Goal: Task Accomplishment & Management: Complete application form

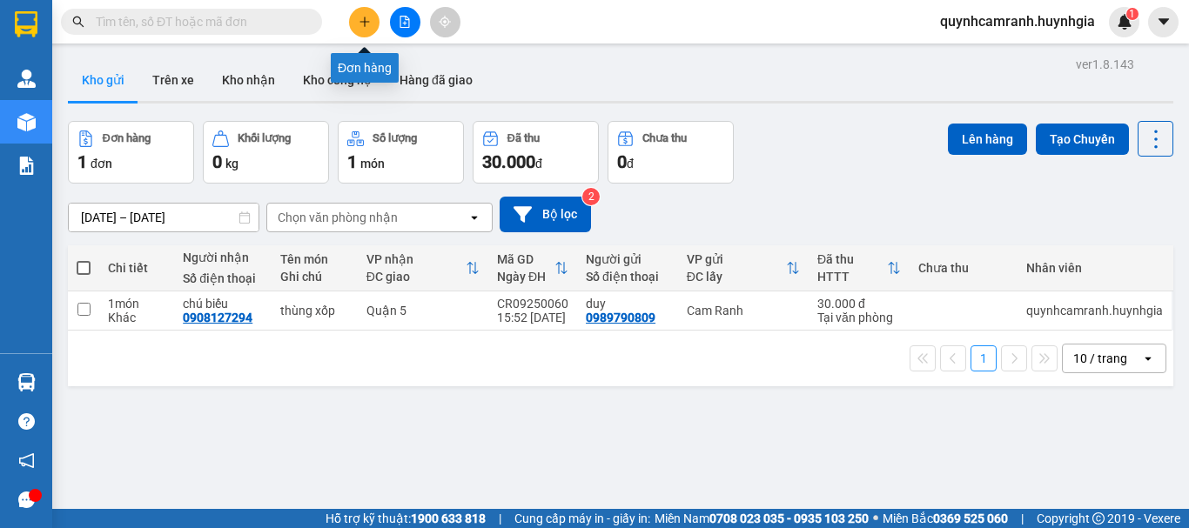
click at [371, 29] on button at bounding box center [364, 22] width 30 height 30
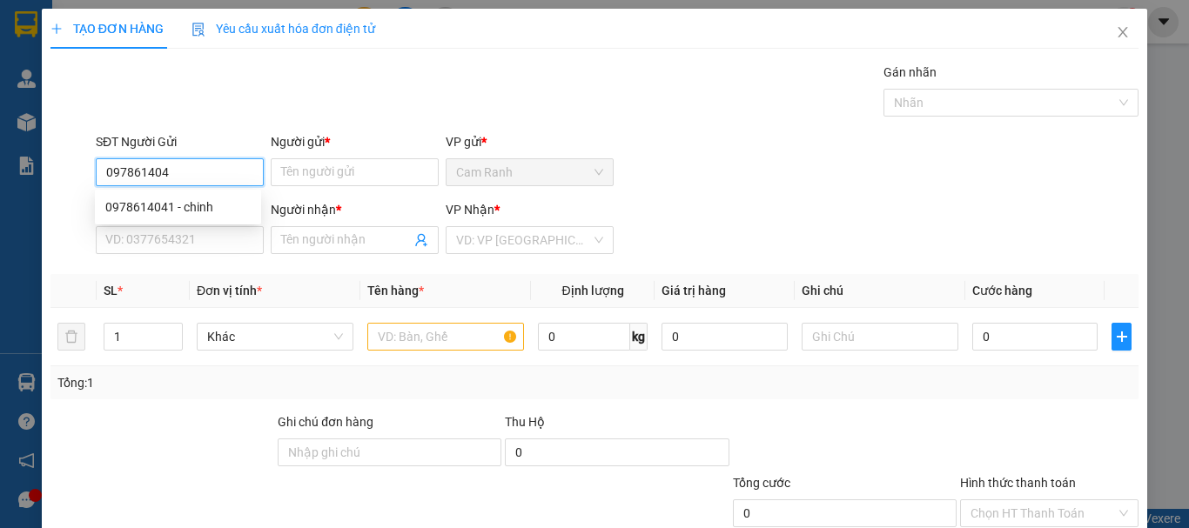
type input "0978614041"
click at [171, 205] on div "0978614041 - chinh" at bounding box center [177, 207] width 145 height 19
type input "chinh"
type input "0373195523"
type input "huy"
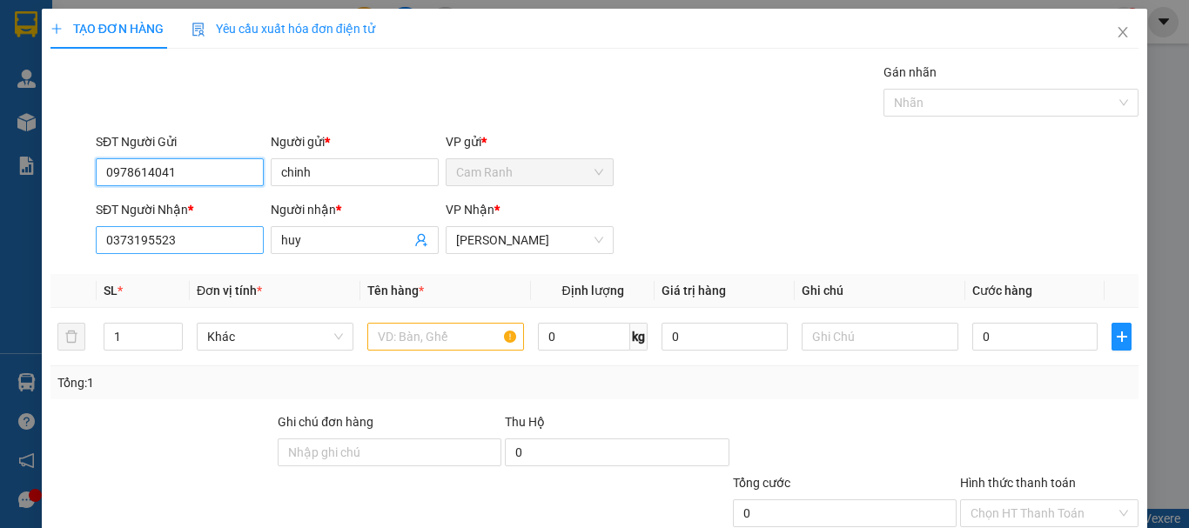
type input "0978614041"
click at [213, 243] on input "0373195523" at bounding box center [180, 240] width 168 height 28
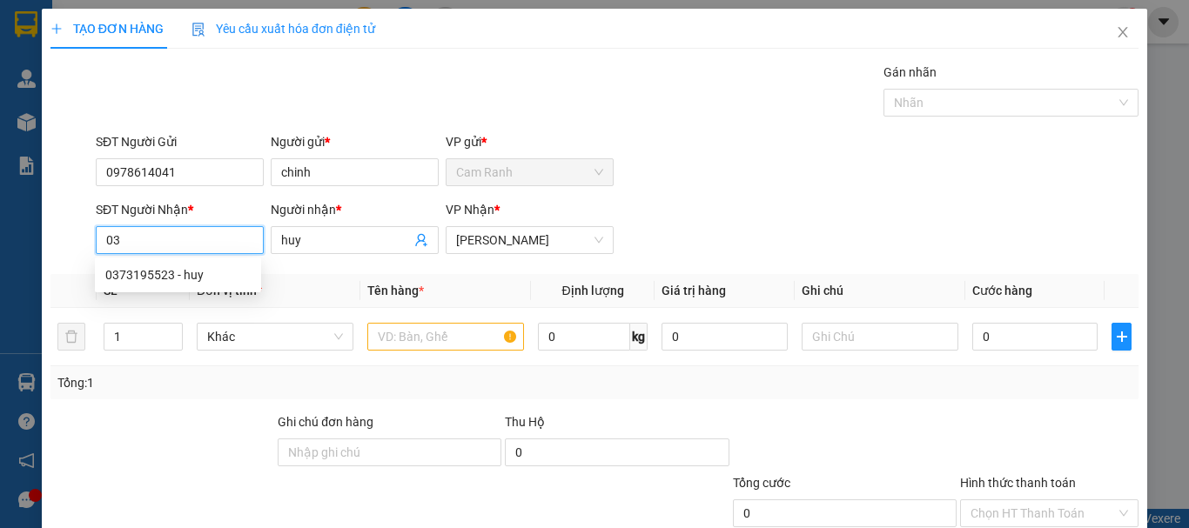
type input "0"
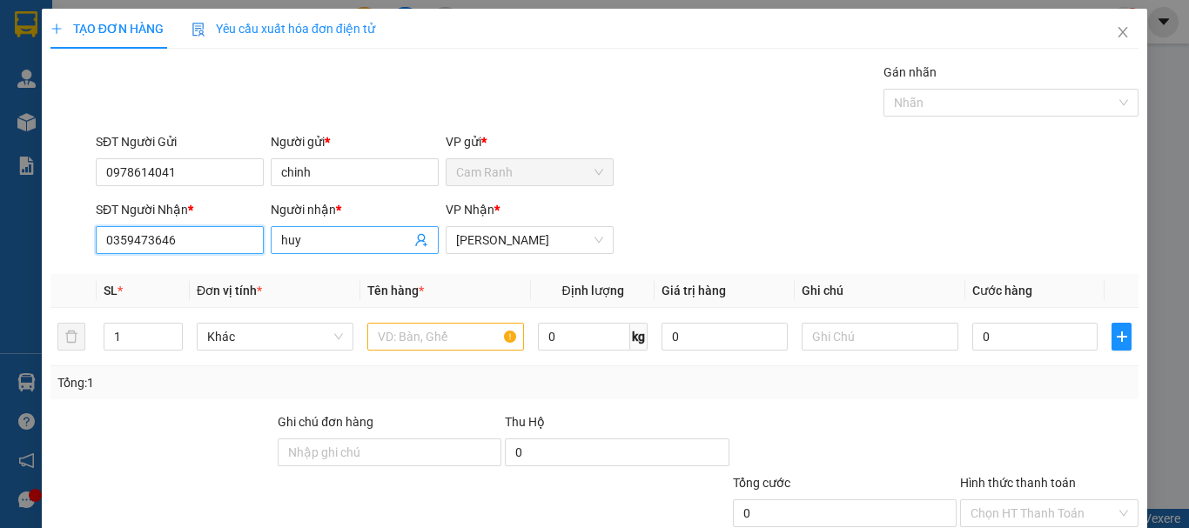
type input "0359473646"
click at [337, 245] on input "huy" at bounding box center [346, 240] width 130 height 19
type input "h"
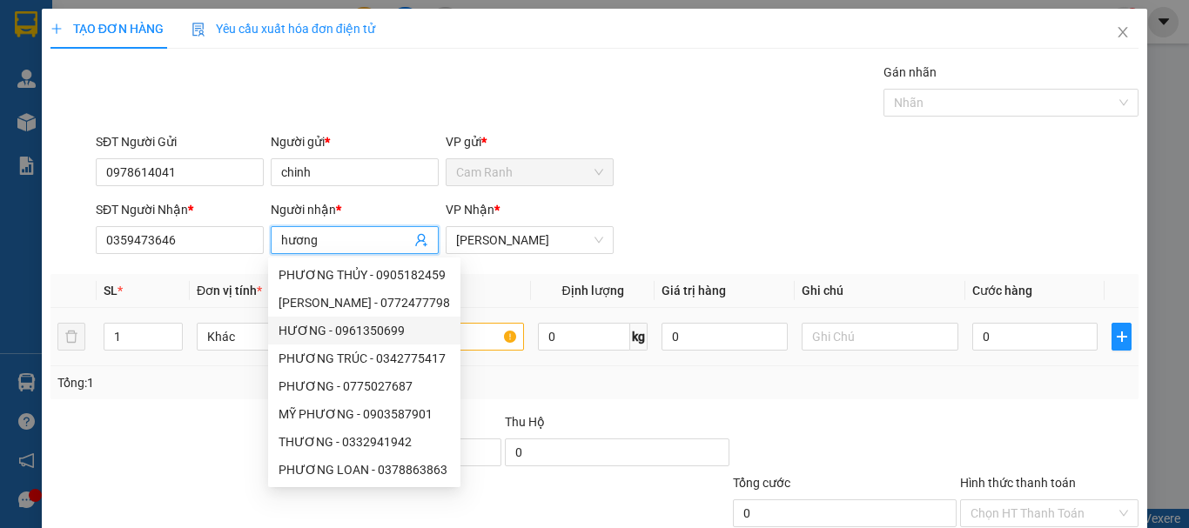
type input "hương"
click at [474, 342] on input "text" at bounding box center [445, 337] width 157 height 28
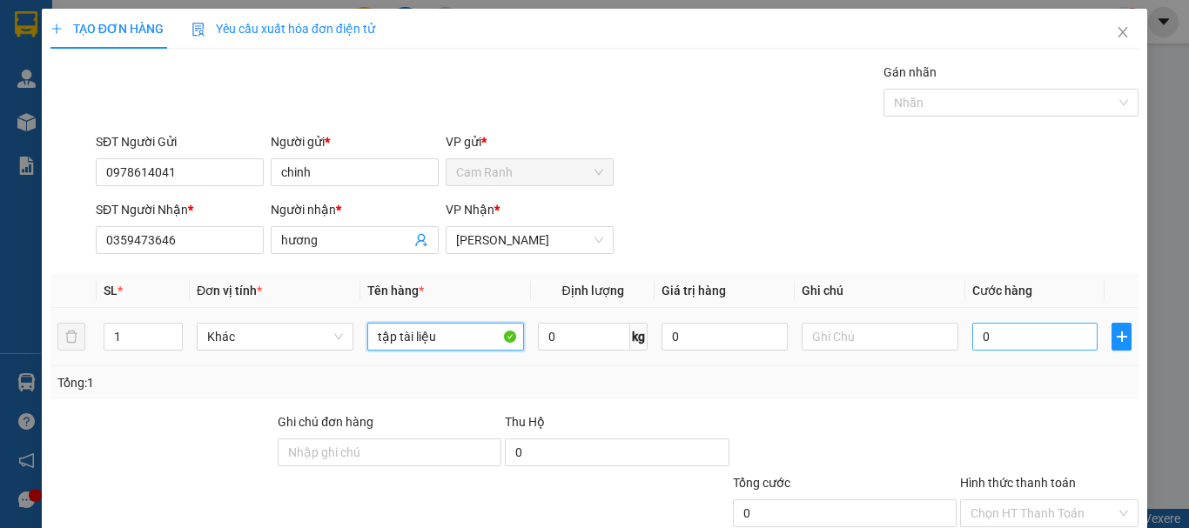
type input "tập tài liệu"
click at [972, 332] on input "0" at bounding box center [1034, 337] width 125 height 28
type input "2"
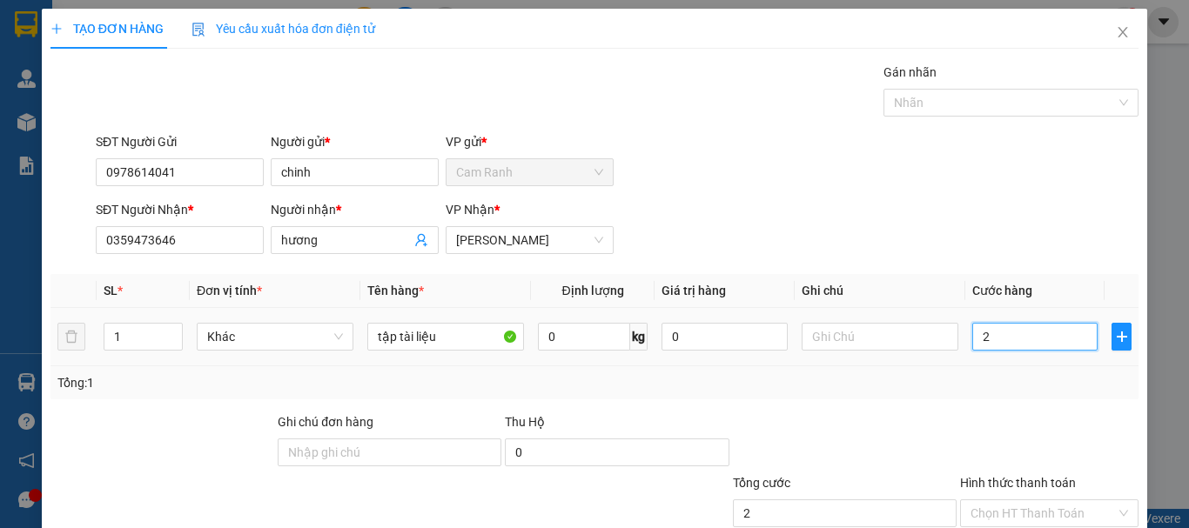
type input "20"
type input "200"
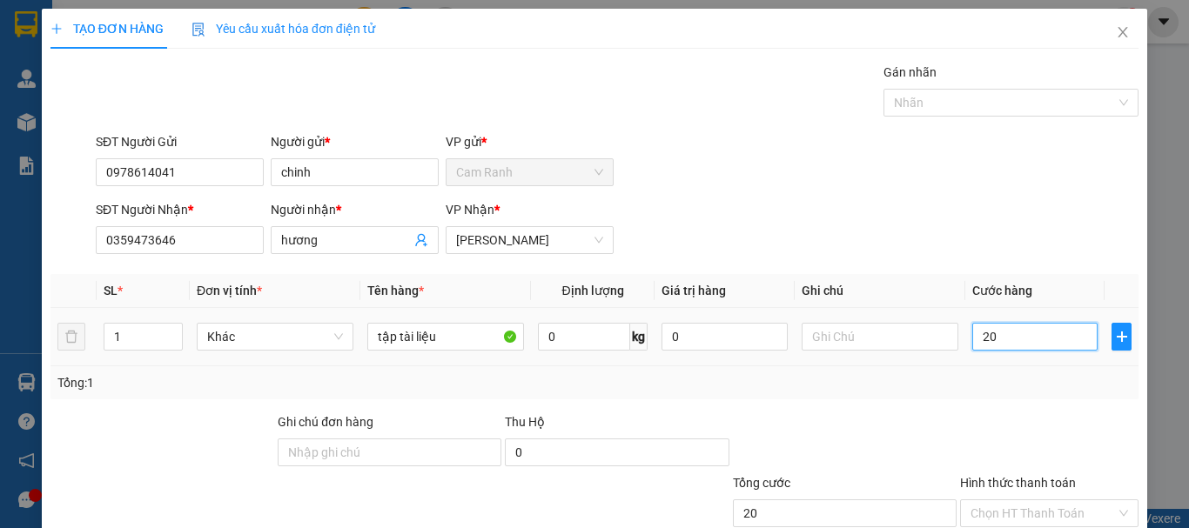
type input "200"
type input "2.000"
type input "20.000"
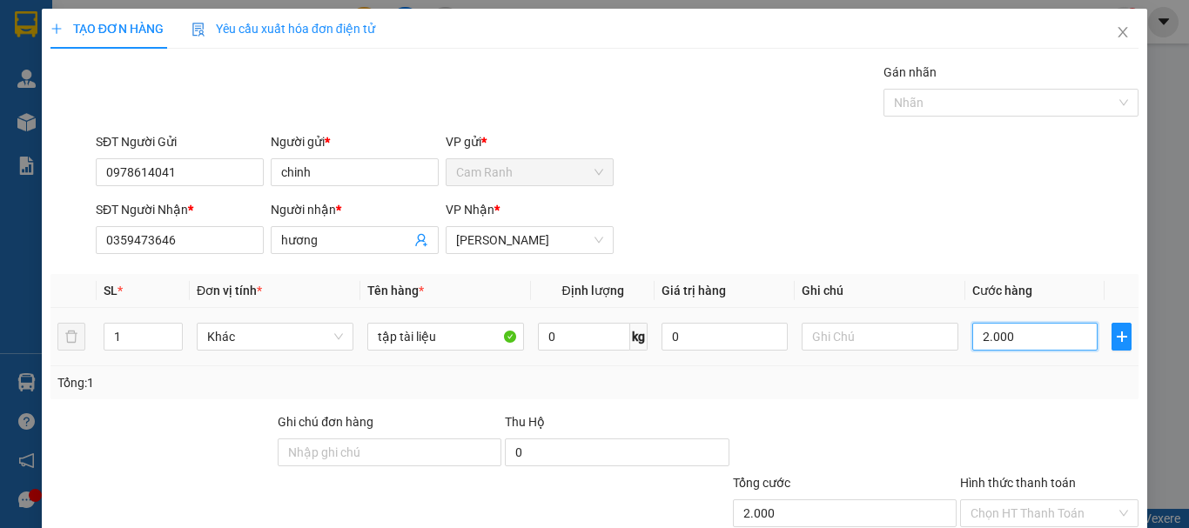
type input "20.000"
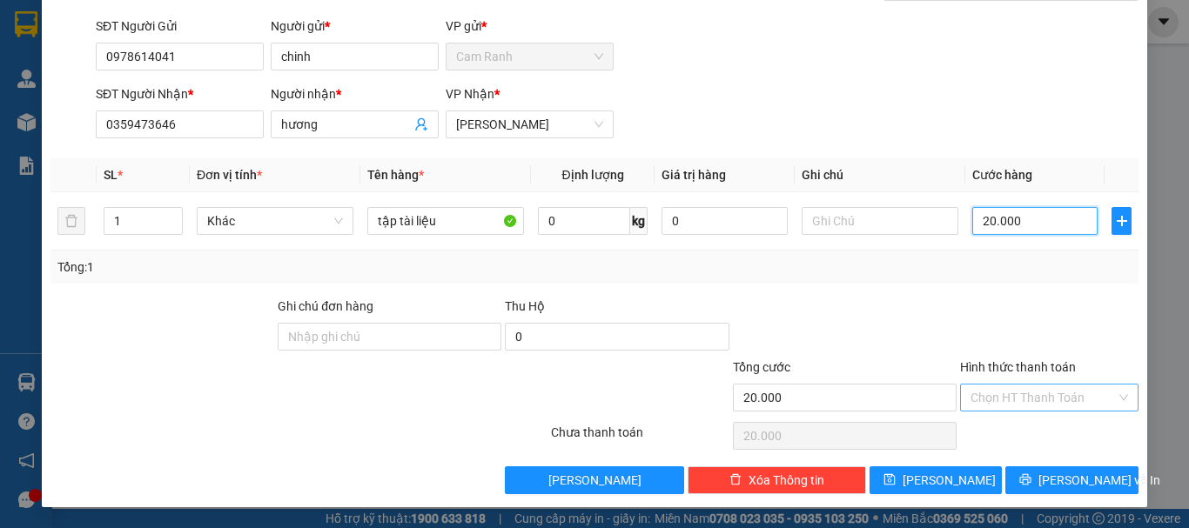
type input "20.000"
click at [1011, 399] on input "Hình thức thanh toán" at bounding box center [1043, 398] width 145 height 26
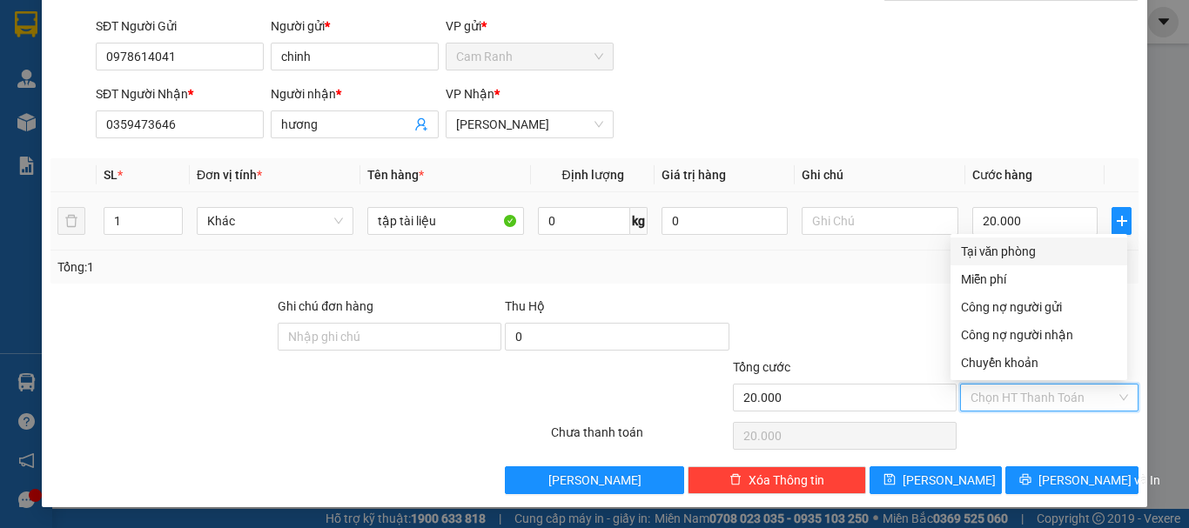
click at [971, 238] on div "Tại văn phòng" at bounding box center [1039, 252] width 177 height 28
type input "0"
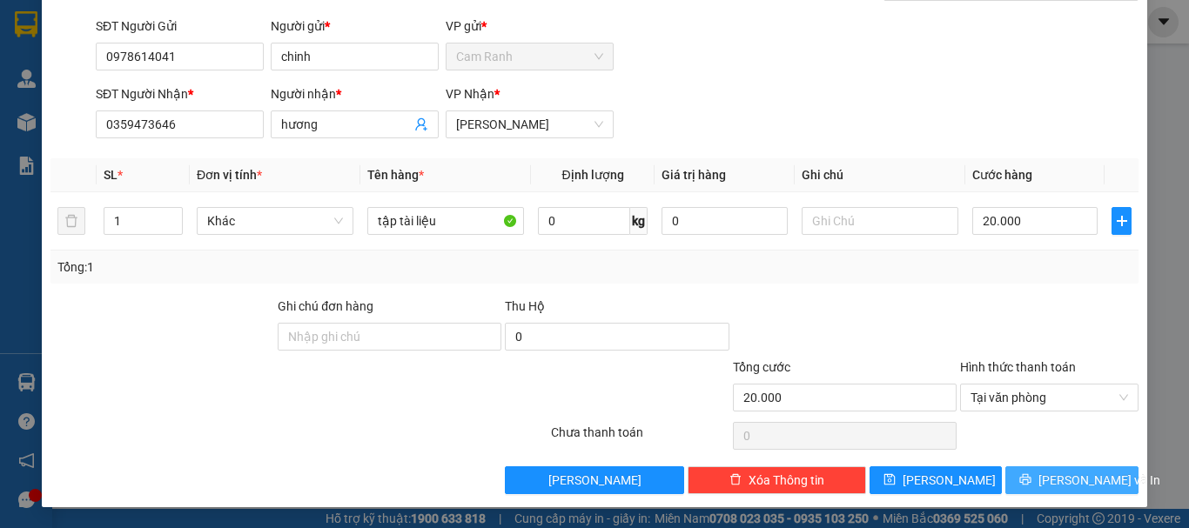
click at [1058, 477] on span "[PERSON_NAME] và In" at bounding box center [1099, 480] width 122 height 19
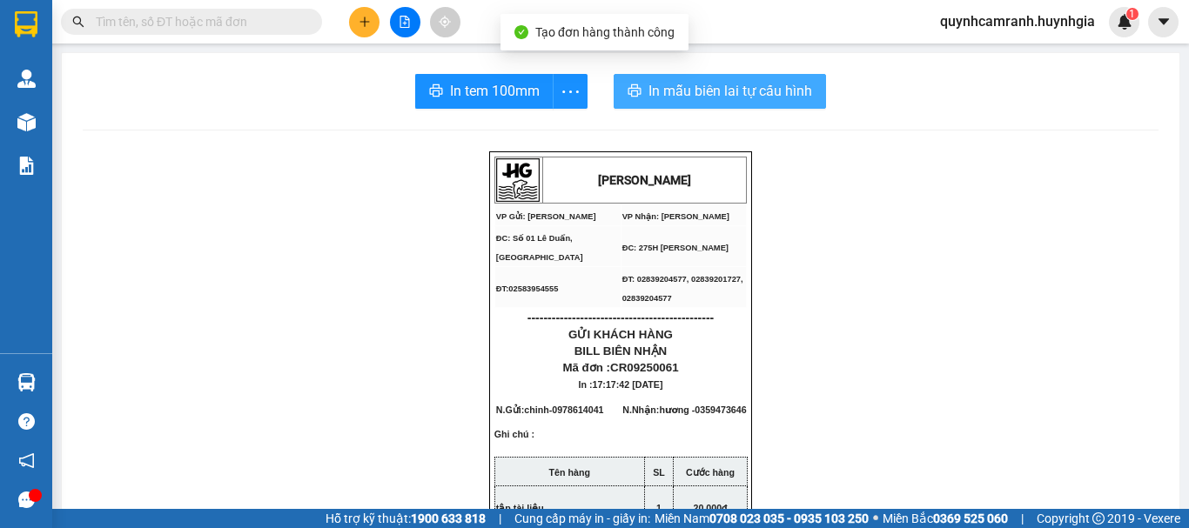
click at [717, 90] on span "In mẫu biên lai tự cấu hình" at bounding box center [730, 91] width 164 height 22
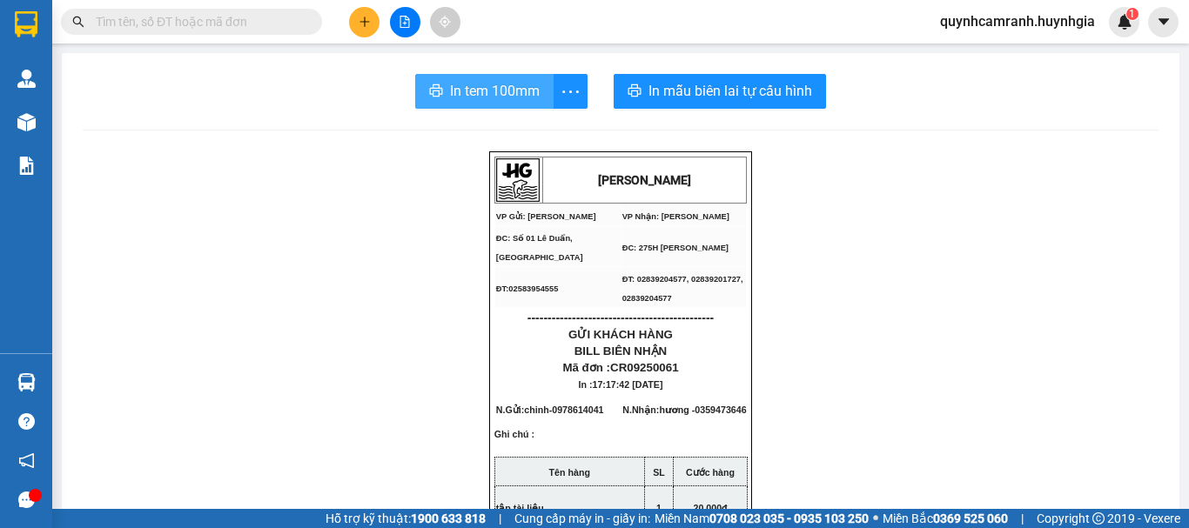
click at [479, 102] on span "In tem 100mm" at bounding box center [495, 91] width 90 height 22
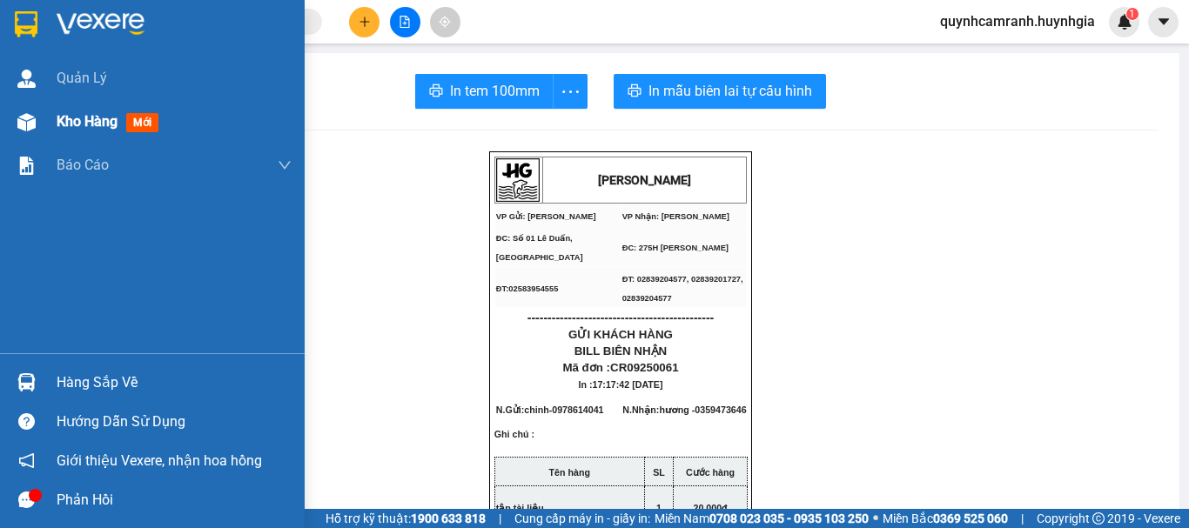
click at [75, 127] on span "Kho hàng" at bounding box center [87, 121] width 61 height 17
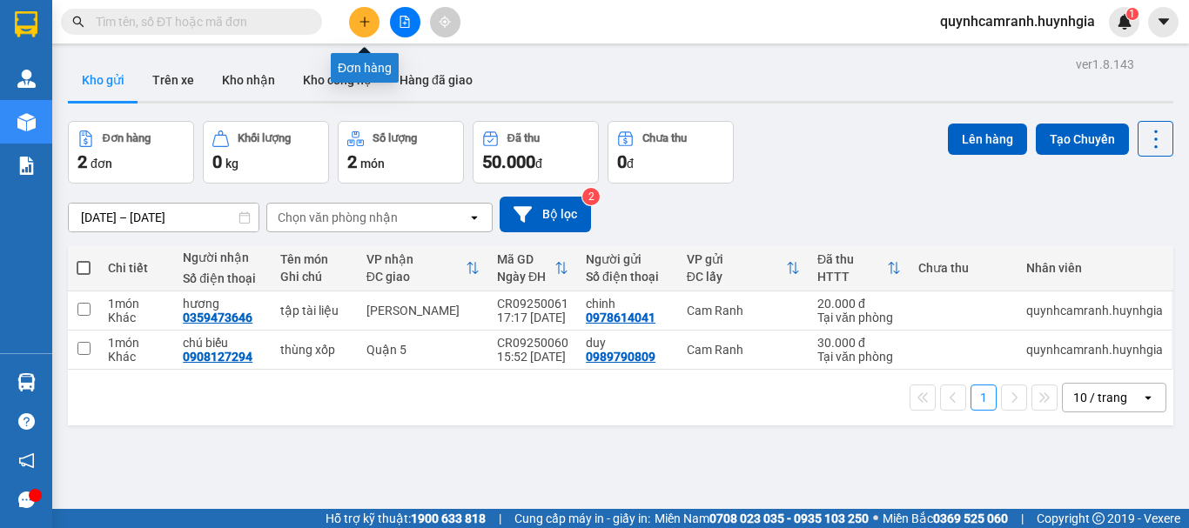
click at [370, 25] on icon "plus" at bounding box center [365, 22] width 12 height 12
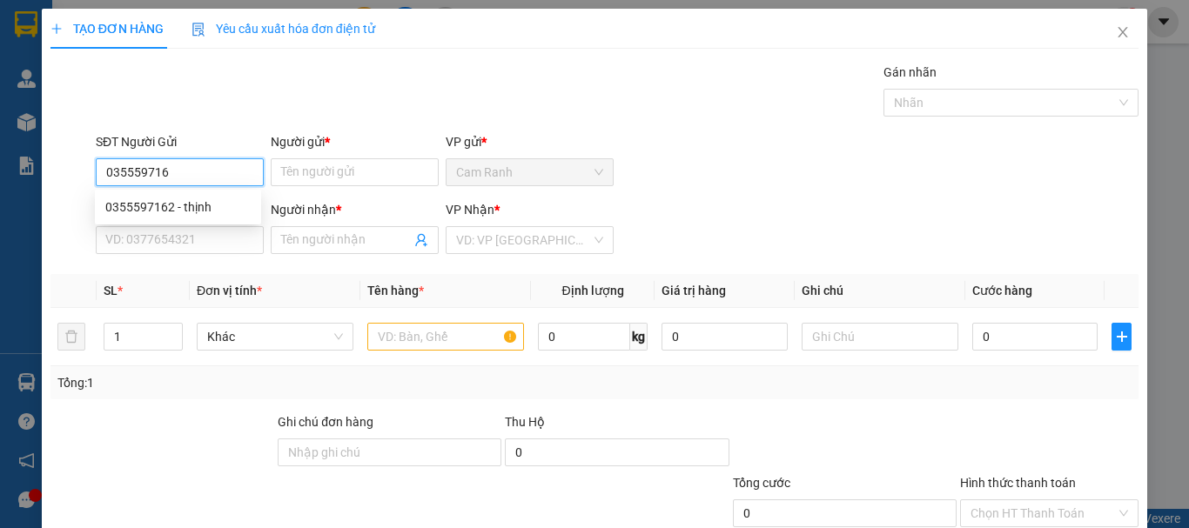
type input "0355597162"
click at [195, 209] on div "0355597162 - thịnh" at bounding box center [177, 207] width 145 height 19
type input "thịnh"
type input "0975648365"
type input "vinh"
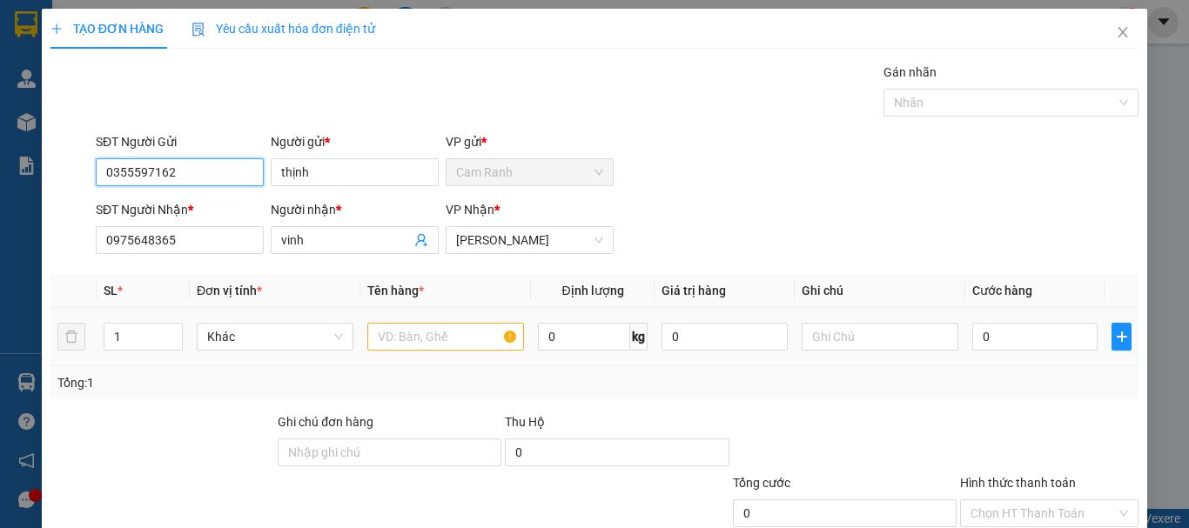
type input "0355597162"
click at [452, 327] on input "text" at bounding box center [445, 337] width 157 height 28
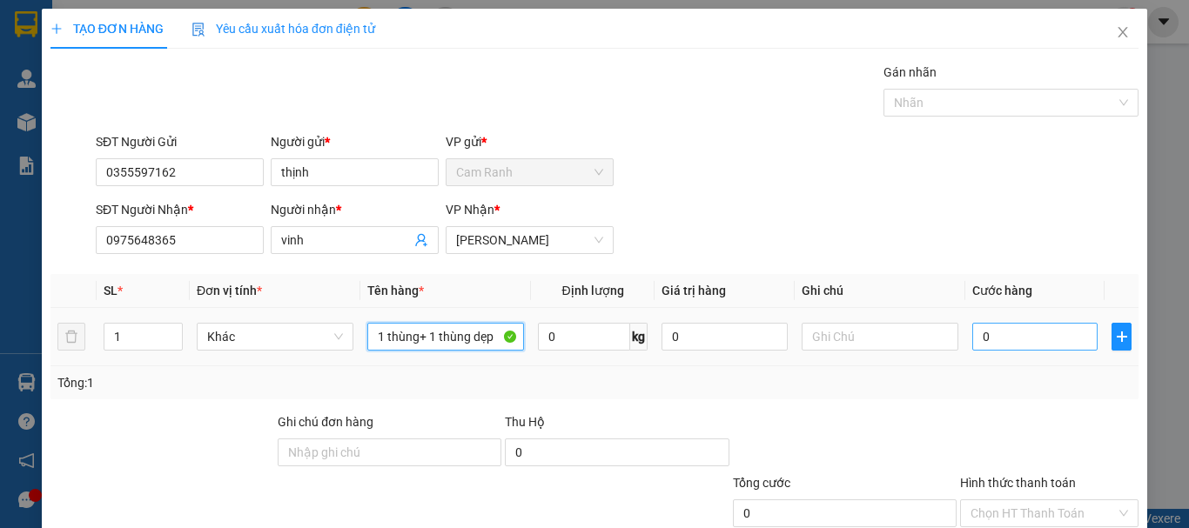
type input "1 thùng+ 1 thùng dẹp"
click at [980, 344] on input "0" at bounding box center [1034, 337] width 125 height 28
type input "8"
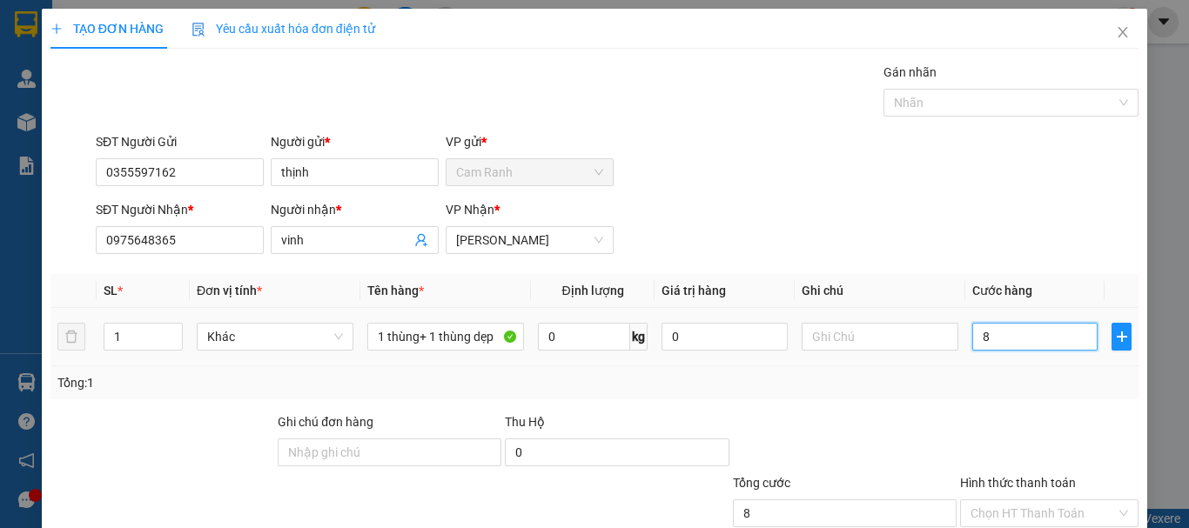
type input "80"
type input "800"
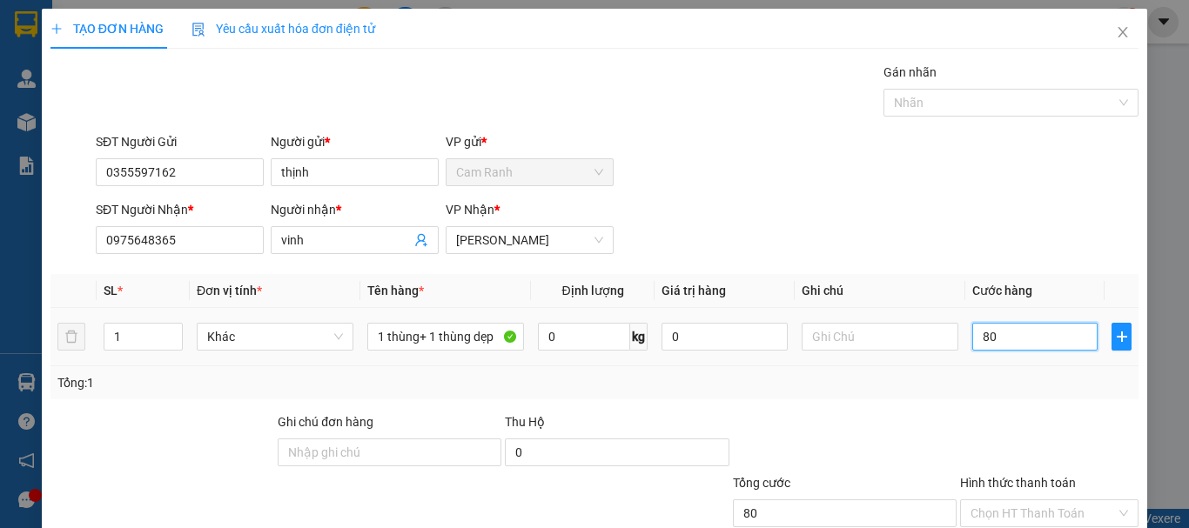
type input "800"
type input "8.000"
type input "80.000"
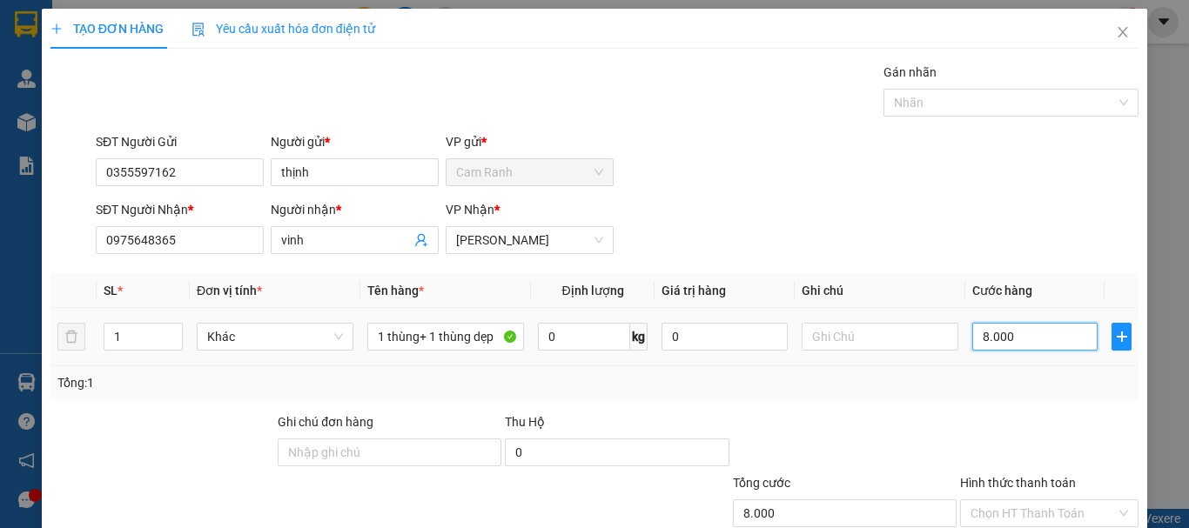
type input "80.000"
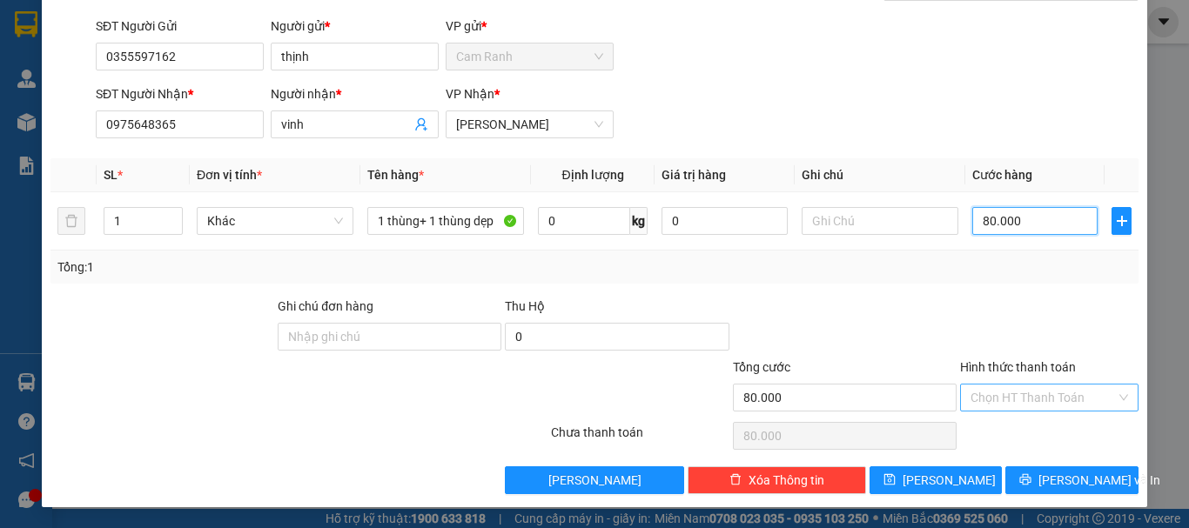
type input "80.000"
click at [989, 385] on input "Hình thức thanh toán" at bounding box center [1043, 398] width 145 height 26
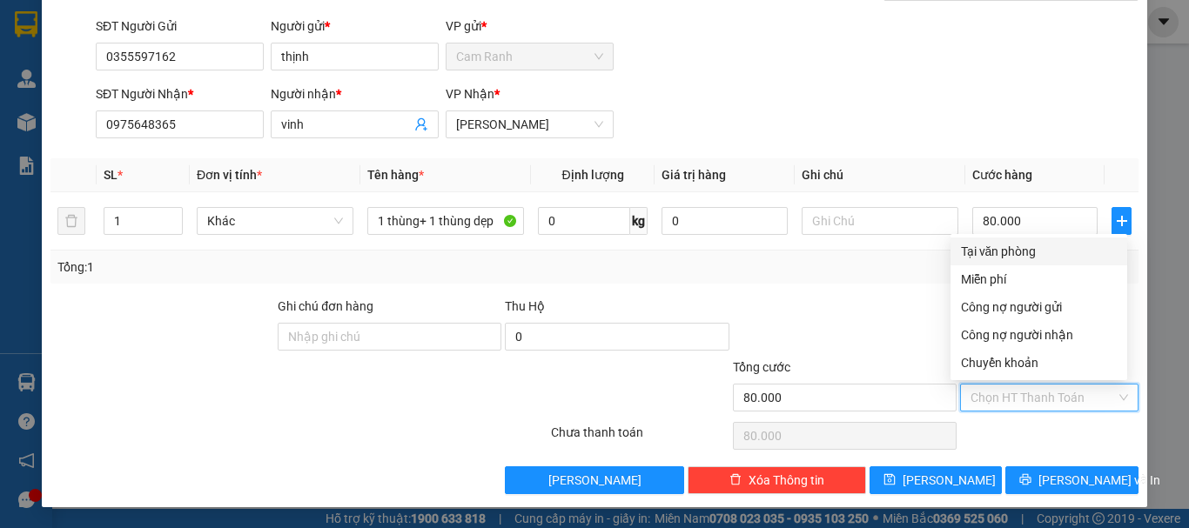
click at [981, 253] on div "Tại văn phòng" at bounding box center [1039, 251] width 156 height 19
type input "0"
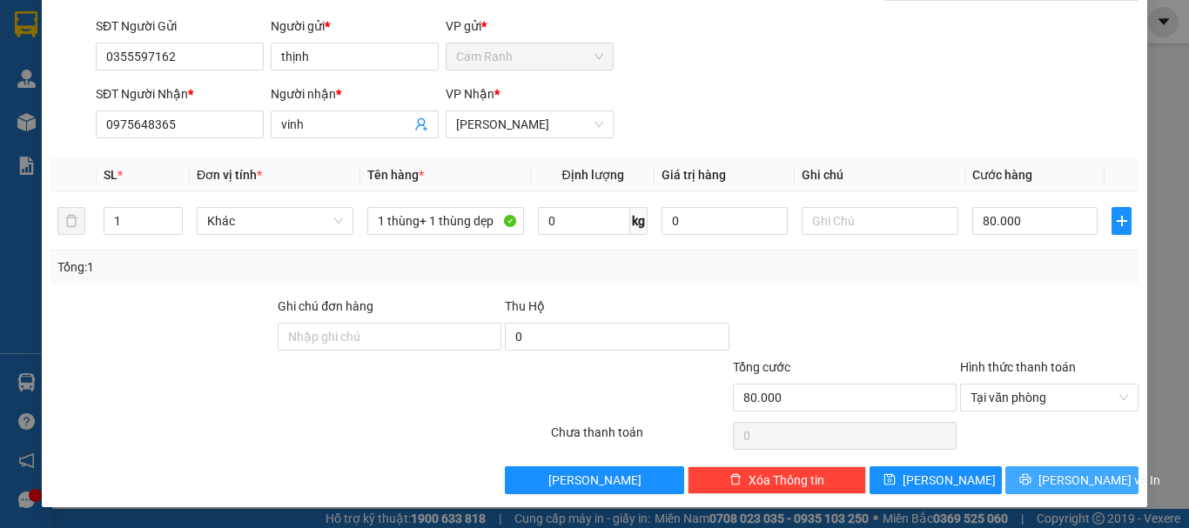
click at [1040, 476] on button "[PERSON_NAME] và In" at bounding box center [1071, 481] width 133 height 28
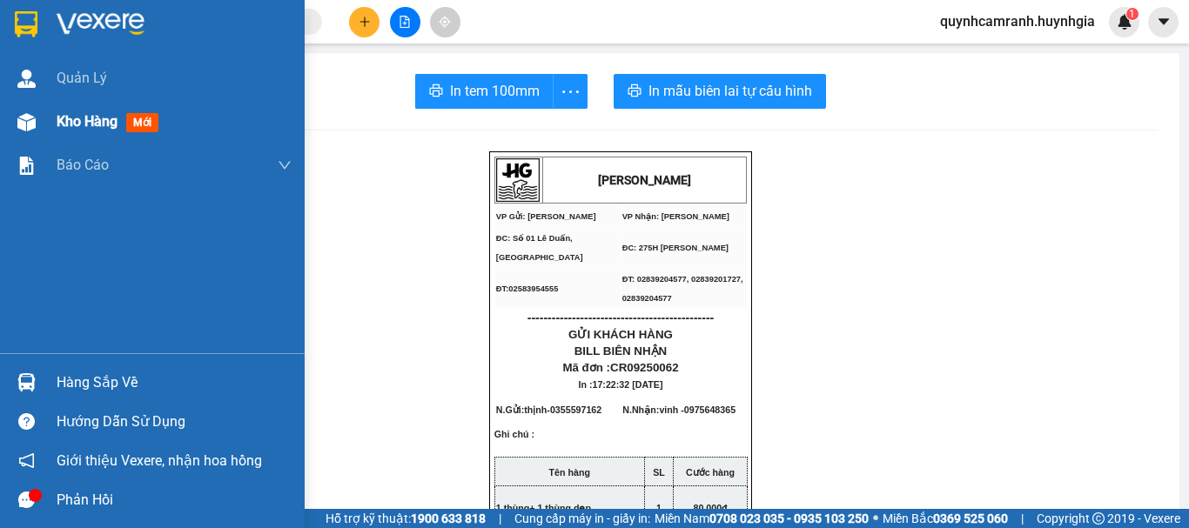
click at [94, 123] on span "Kho hàng" at bounding box center [87, 121] width 61 height 17
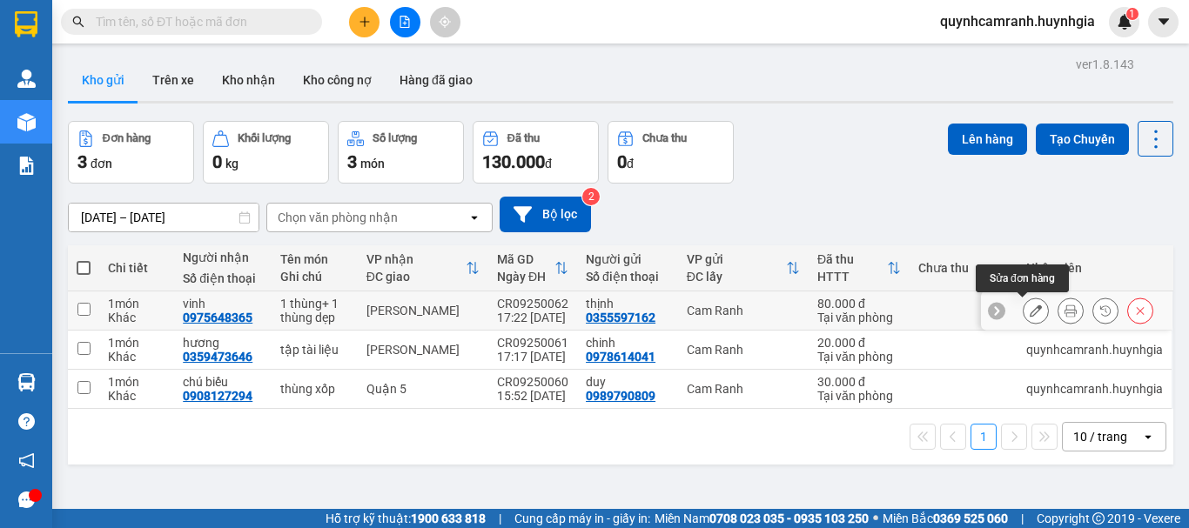
click at [1030, 313] on icon at bounding box center [1036, 311] width 12 height 12
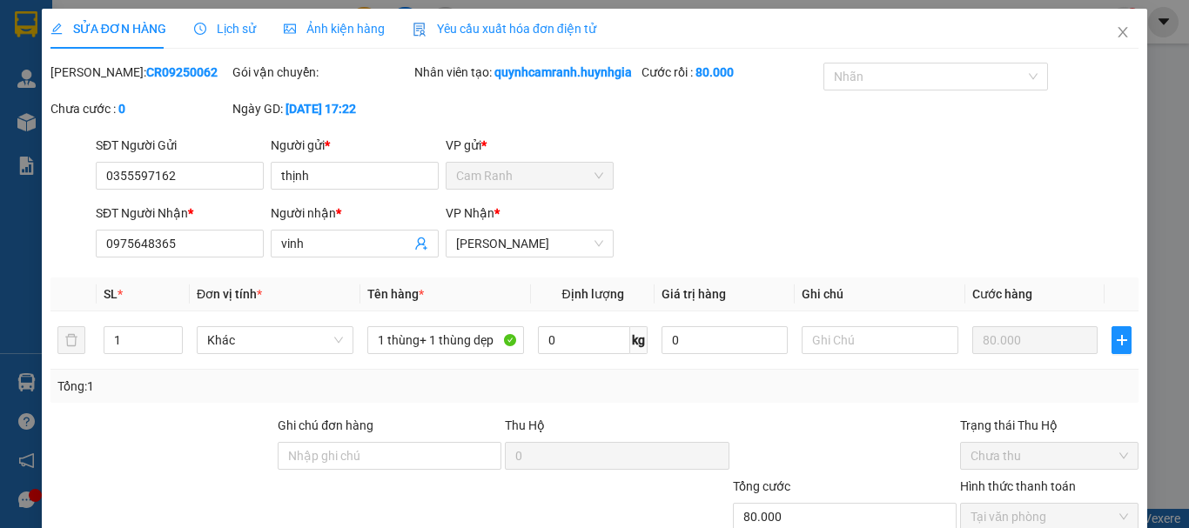
type input "0355597162"
type input "thịnh"
type input "0975648365"
type input "vinh"
type input "80.000"
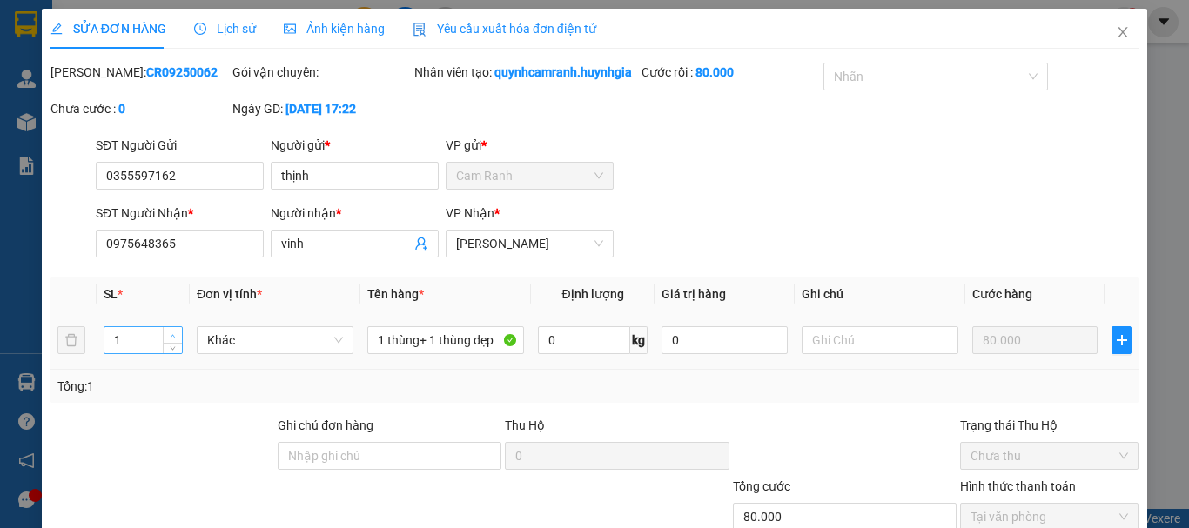
type input "2"
click at [171, 338] on icon "up" at bounding box center [173, 335] width 5 height 3
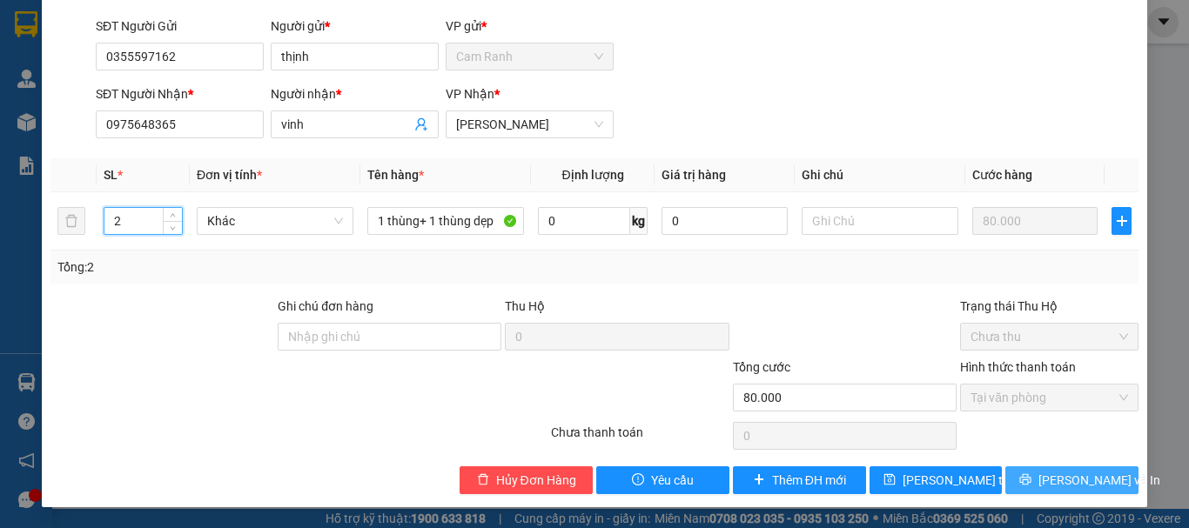
click at [1041, 477] on button "[PERSON_NAME] và In" at bounding box center [1071, 481] width 133 height 28
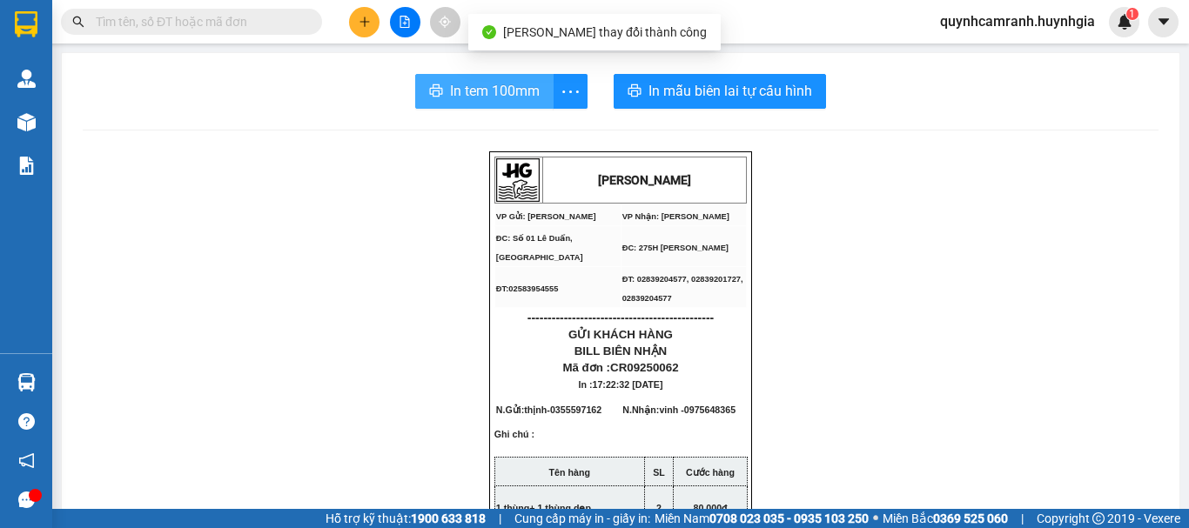
click at [476, 89] on span "In tem 100mm" at bounding box center [495, 91] width 90 height 22
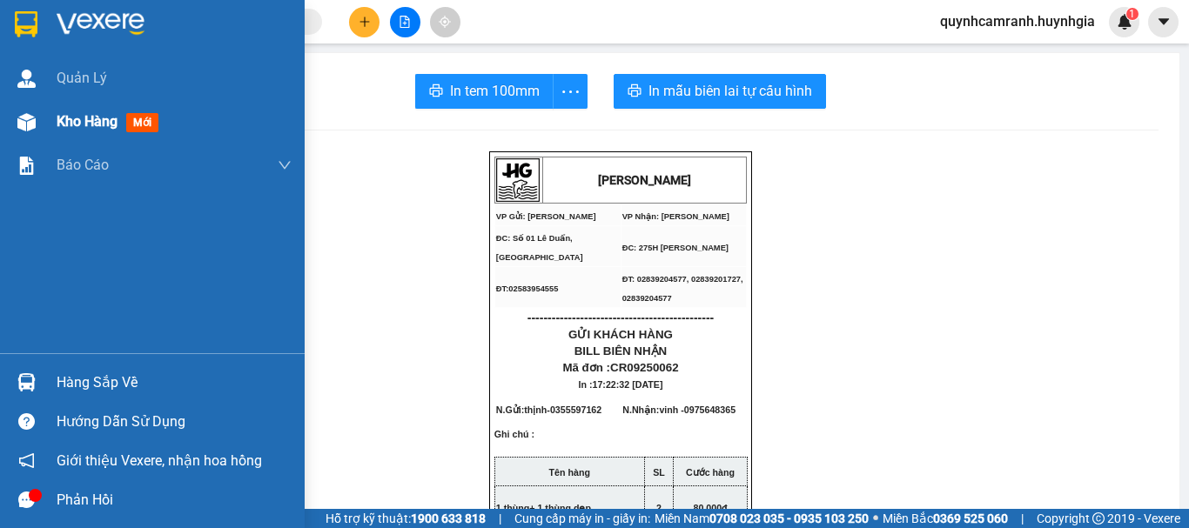
click at [84, 131] on div "Kho hàng mới" at bounding box center [111, 122] width 109 height 22
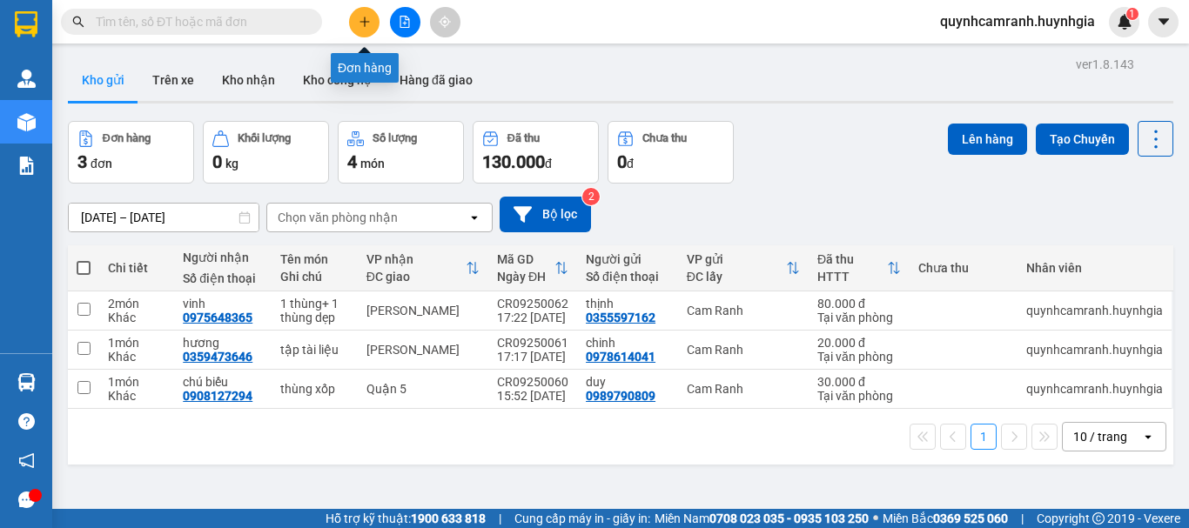
click at [366, 22] on icon "plus" at bounding box center [364, 21] width 10 height 1
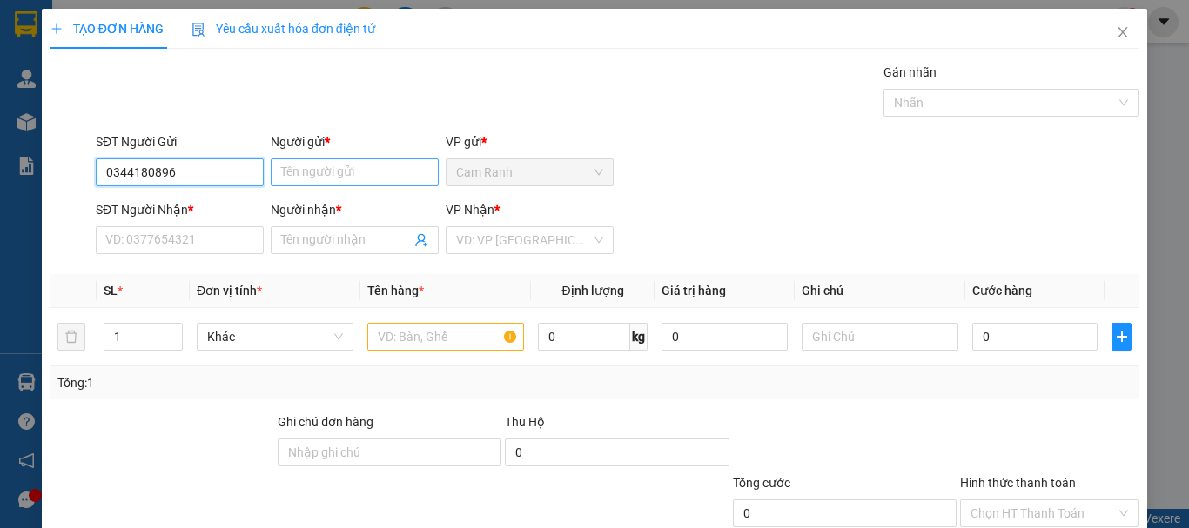
type input "0344180896"
click at [320, 179] on input "Người gửi *" at bounding box center [355, 172] width 168 height 28
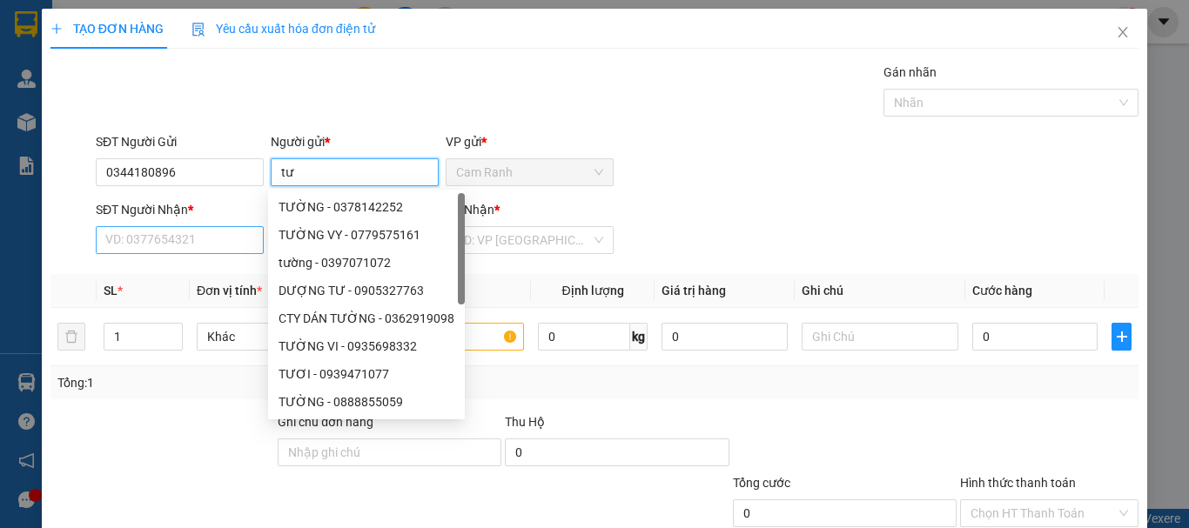
type input "tư"
click at [119, 241] on input "SĐT Người Nhận *" at bounding box center [180, 240] width 168 height 28
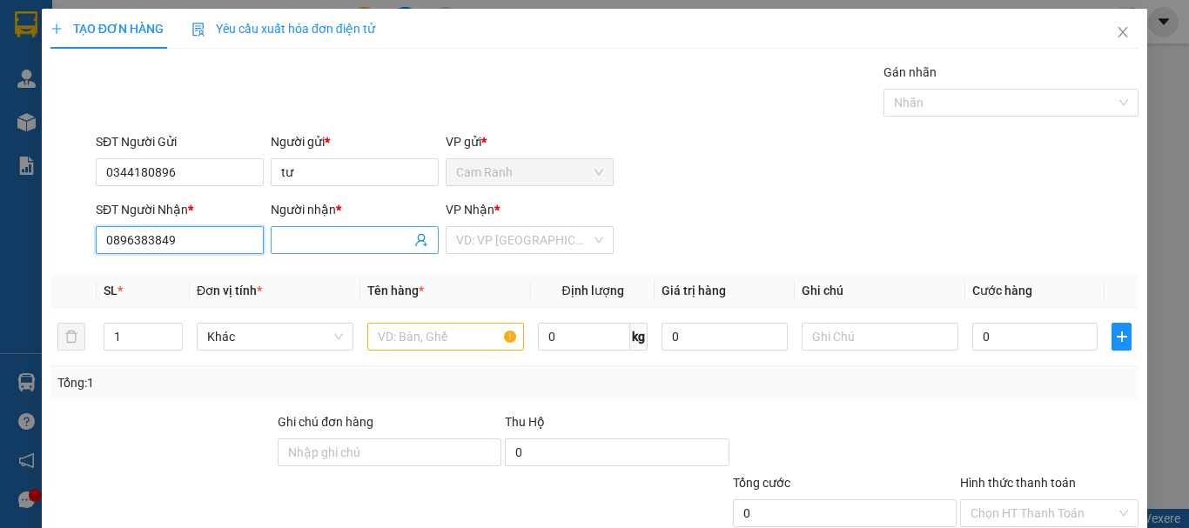
type input "0896383849"
click at [309, 231] on input "Người nhận *" at bounding box center [346, 240] width 130 height 19
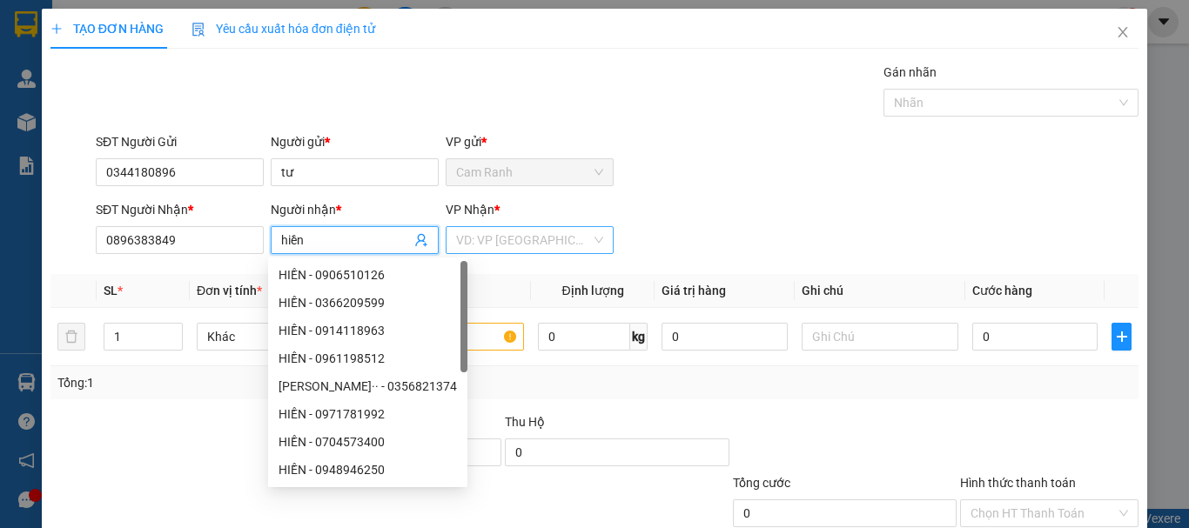
type input "hiền"
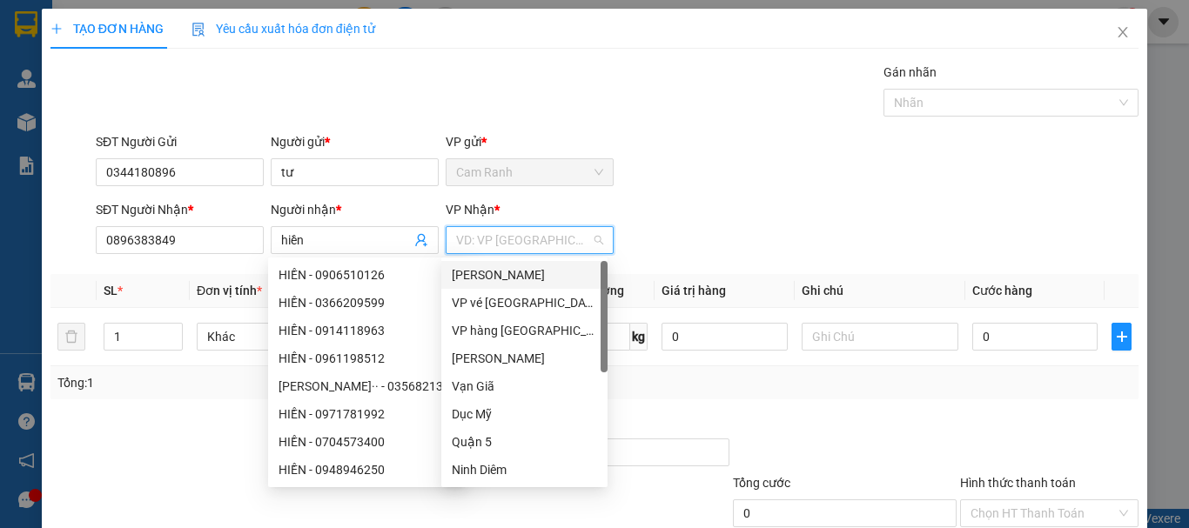
click at [465, 239] on input "search" at bounding box center [523, 240] width 135 height 26
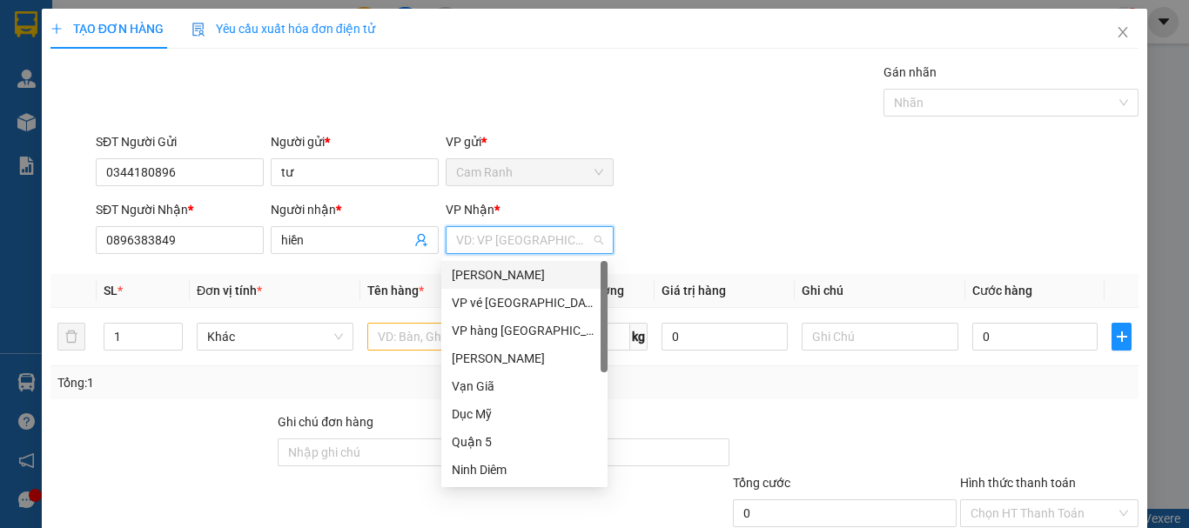
click at [496, 272] on div "[PERSON_NAME]" at bounding box center [524, 274] width 145 height 19
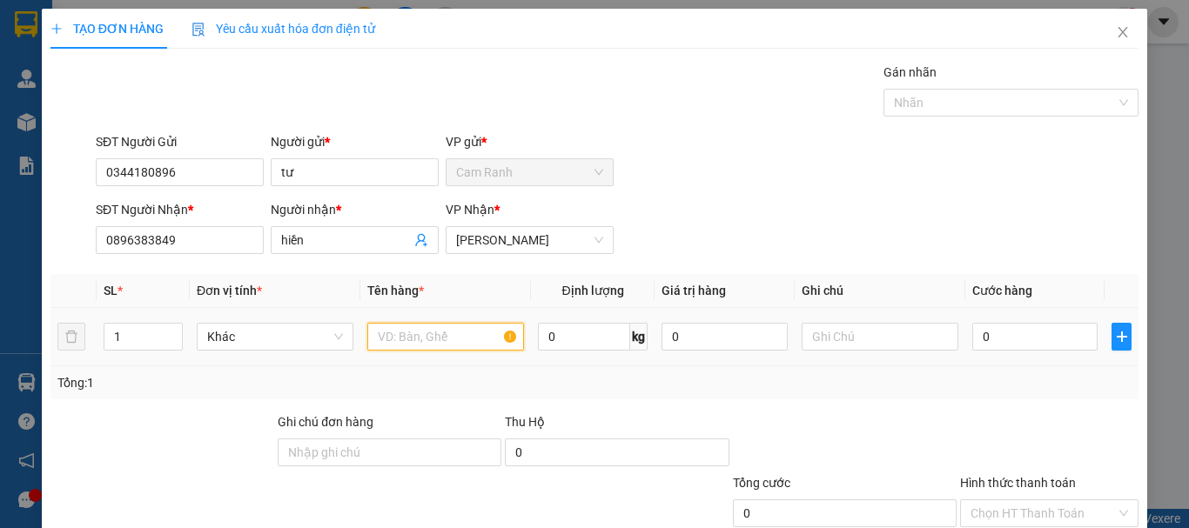
click at [393, 342] on input "text" at bounding box center [445, 337] width 157 height 28
type input "thùng"
click at [972, 339] on input "0" at bounding box center [1034, 337] width 125 height 28
type input "3"
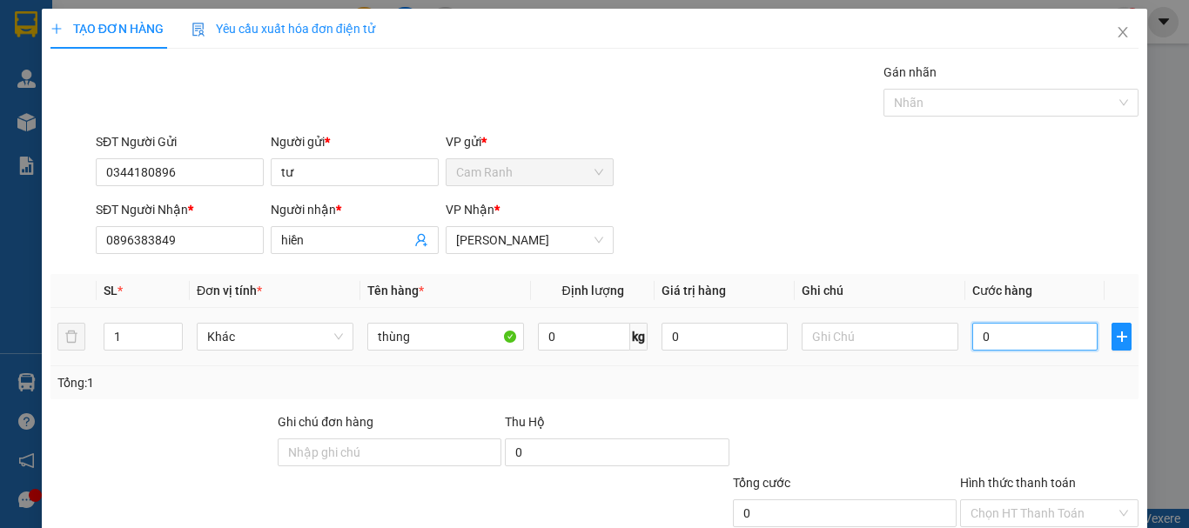
type input "3"
type input "30"
type input "300"
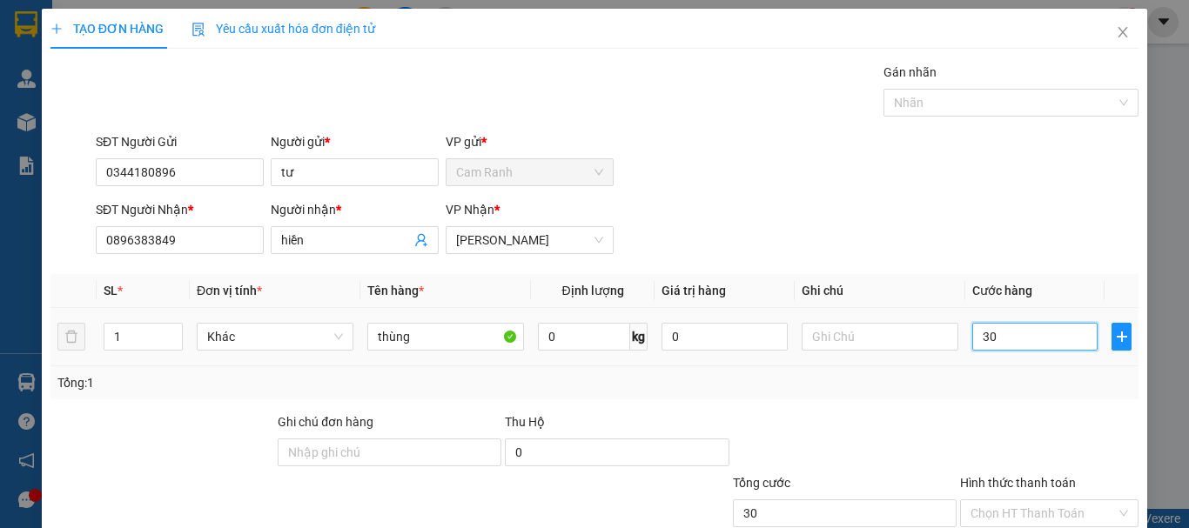
type input "300"
type input "3.000"
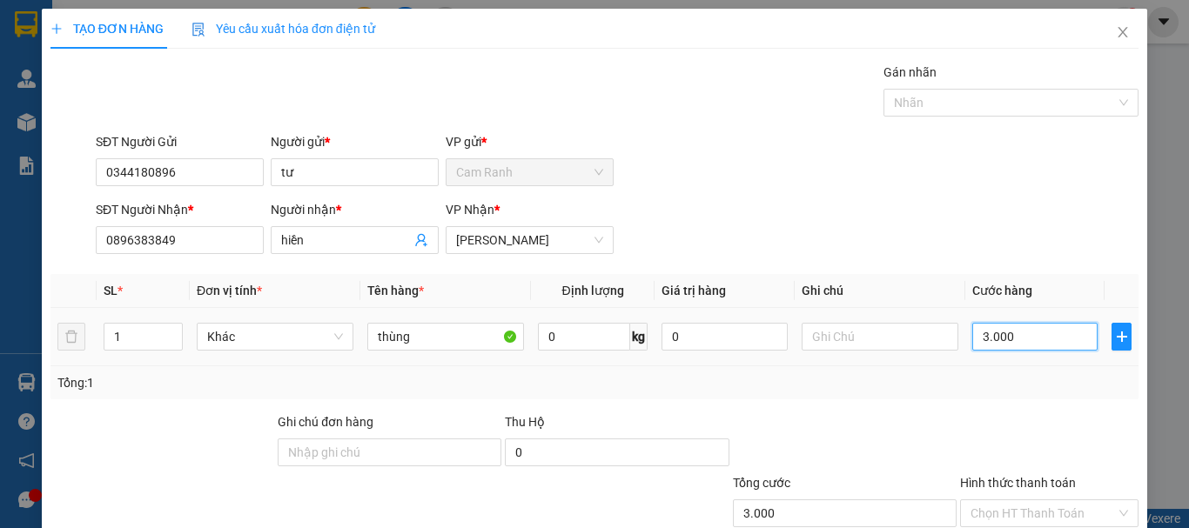
type input "30.000"
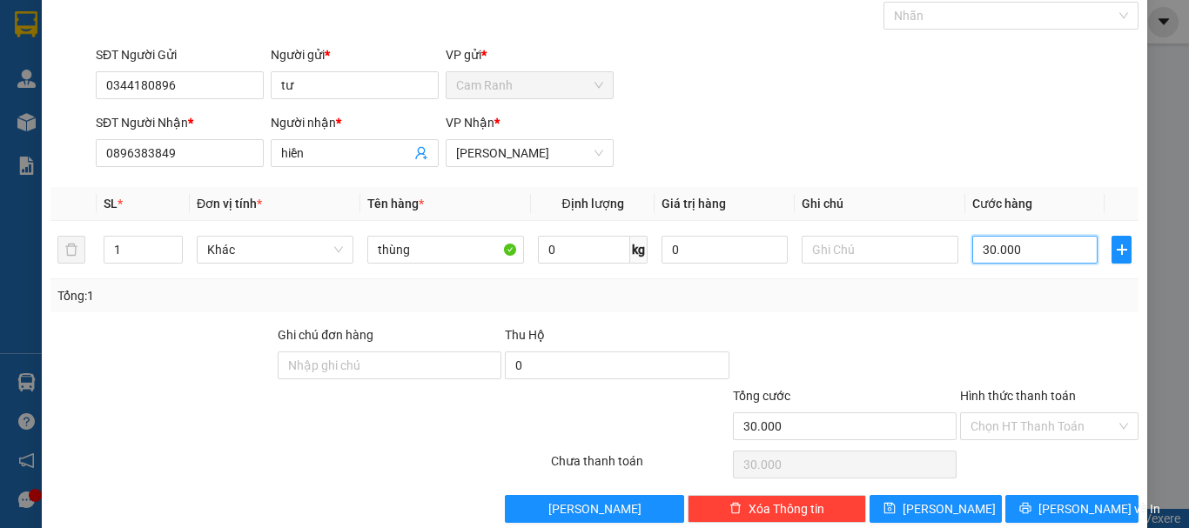
scroll to position [116, 0]
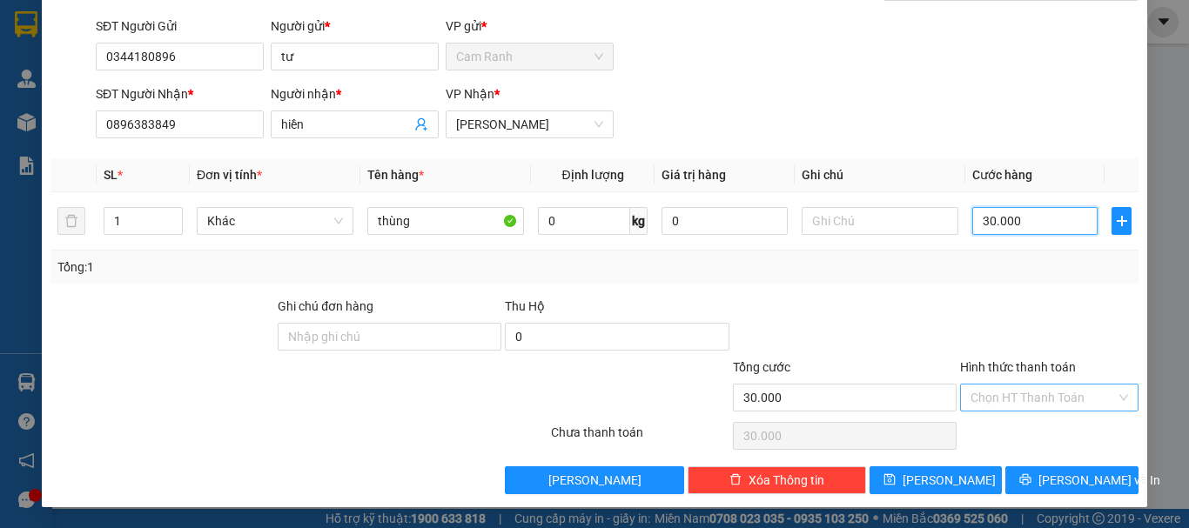
type input "30.000"
click at [1022, 399] on input "Hình thức thanh toán" at bounding box center [1043, 398] width 145 height 26
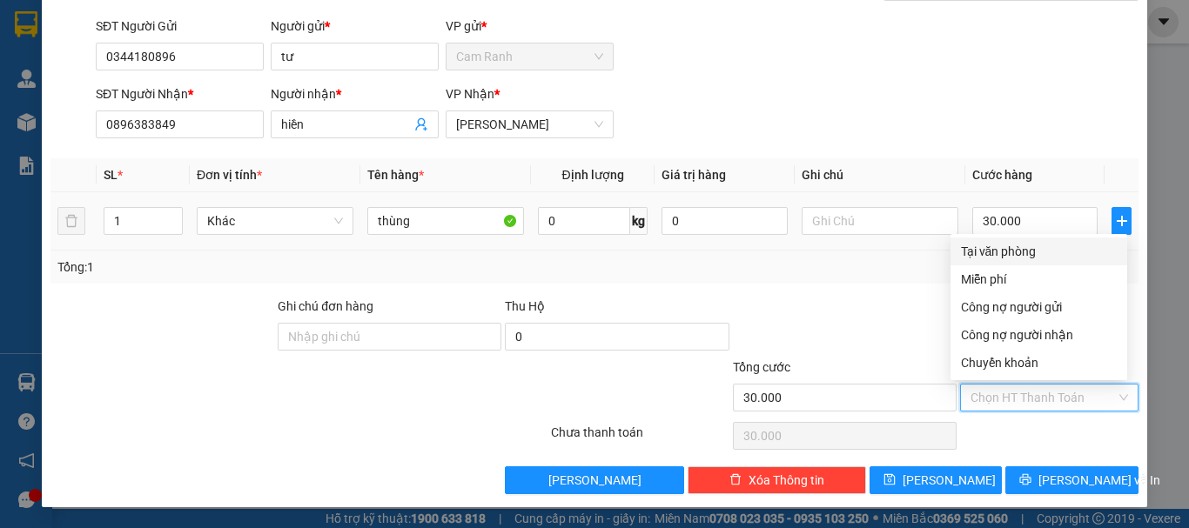
click at [1015, 250] on div "Tại văn phòng" at bounding box center [1039, 251] width 156 height 19
type input "0"
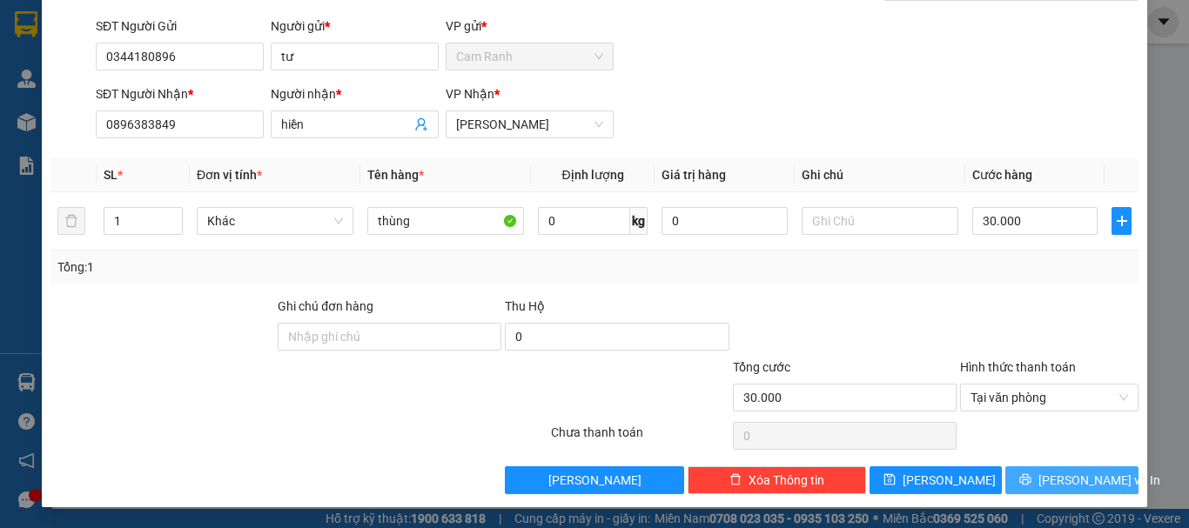
click at [1064, 475] on span "[PERSON_NAME] và In" at bounding box center [1099, 480] width 122 height 19
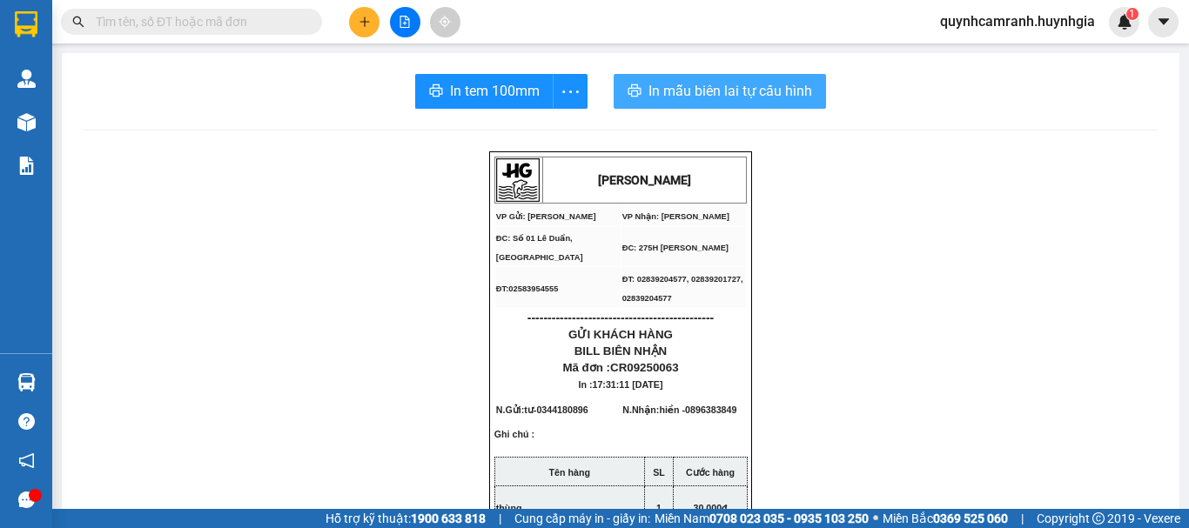
click at [671, 95] on span "In mẫu biên lai tự cấu hình" at bounding box center [730, 91] width 164 height 22
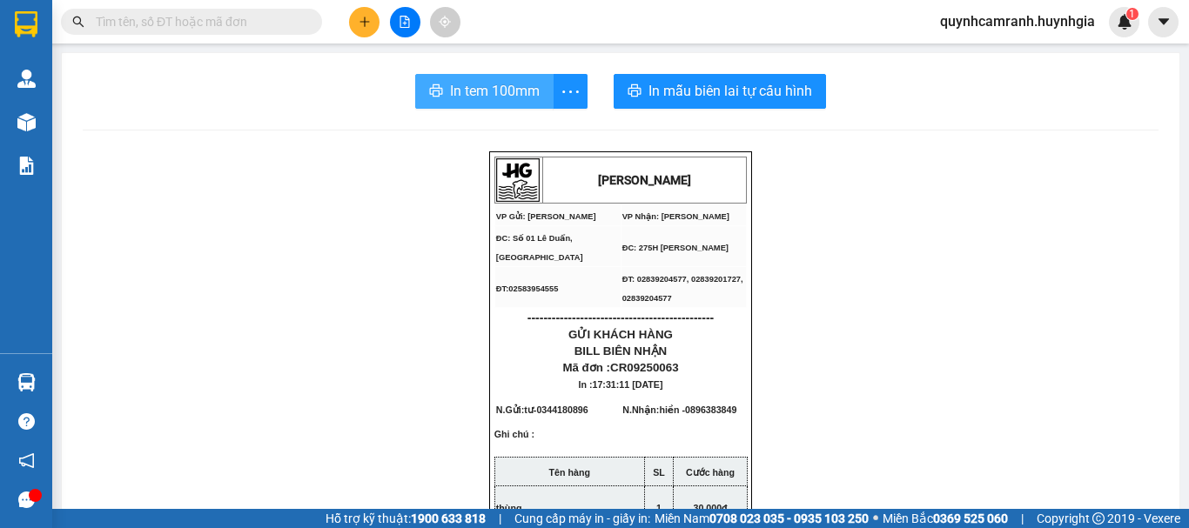
click at [453, 84] on span "In tem 100mm" at bounding box center [495, 91] width 90 height 22
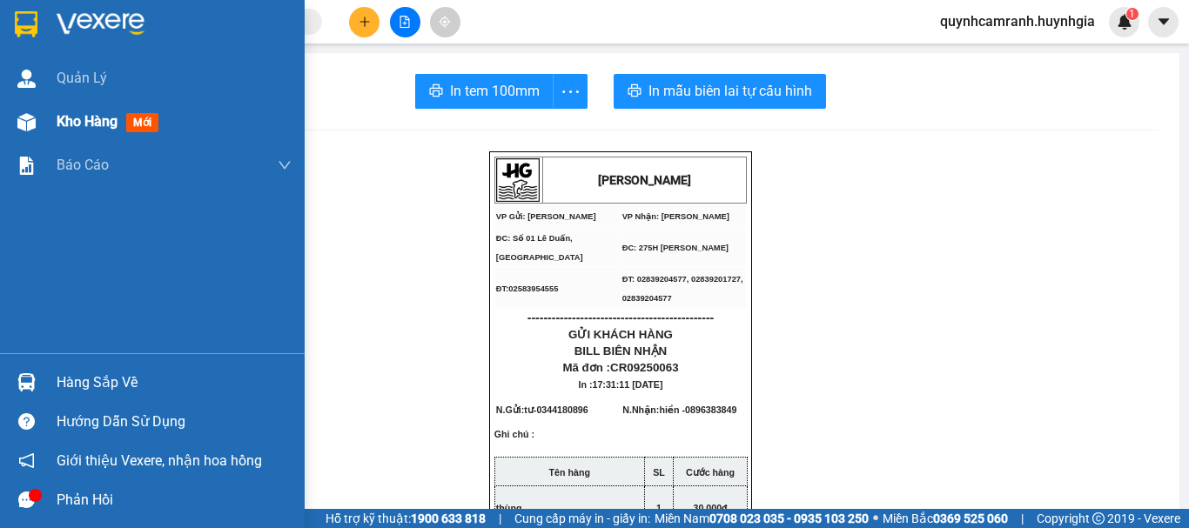
click at [81, 123] on span "Kho hàng" at bounding box center [87, 121] width 61 height 17
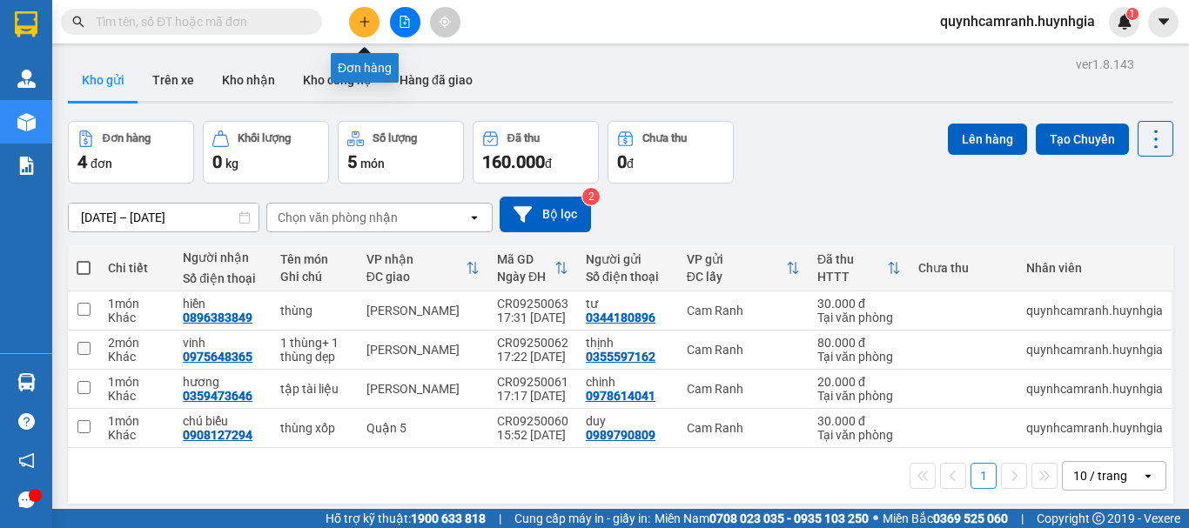
click at [362, 23] on icon "plus" at bounding box center [365, 22] width 12 height 12
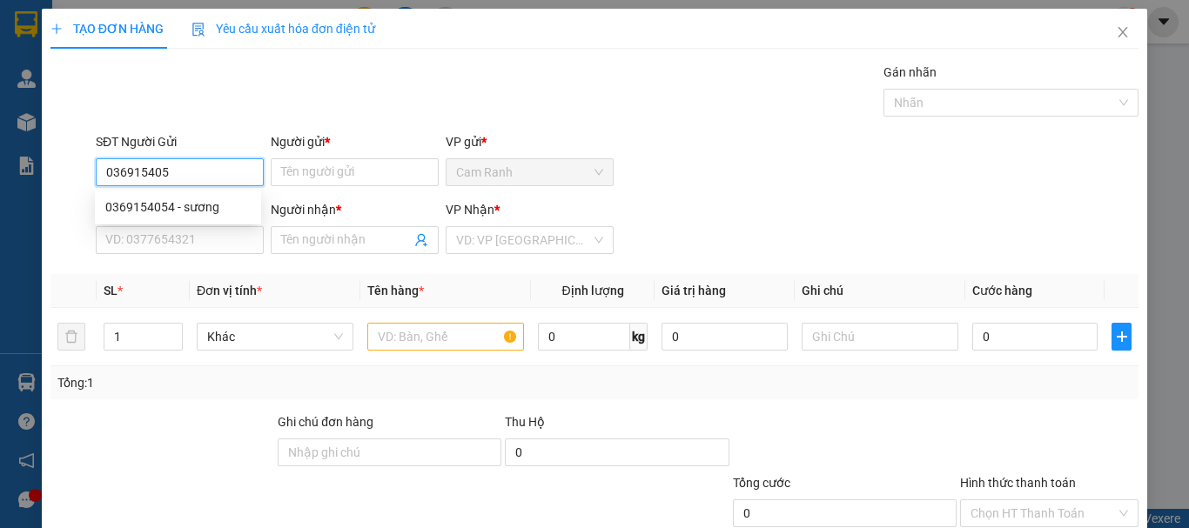
type input "0369154054"
click at [150, 197] on div "0369154054 - sương" at bounding box center [178, 207] width 166 height 28
type input "sương"
type input "0363608679"
type input "thu ba"
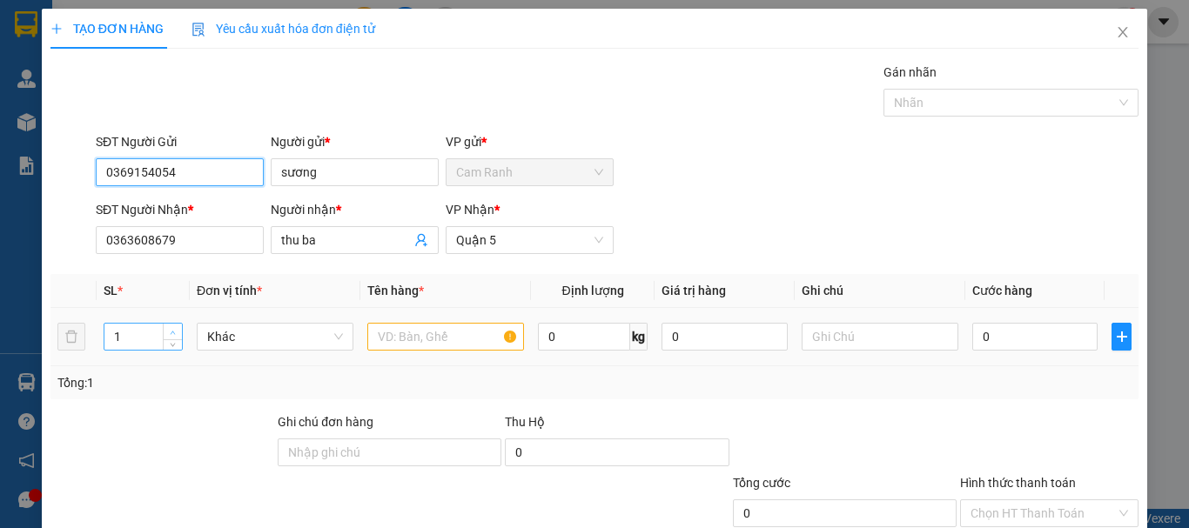
type input "0369154054"
type input "2"
click at [176, 332] on span "up" at bounding box center [173, 332] width 10 height 10
click at [390, 346] on input "text" at bounding box center [445, 337] width 157 height 28
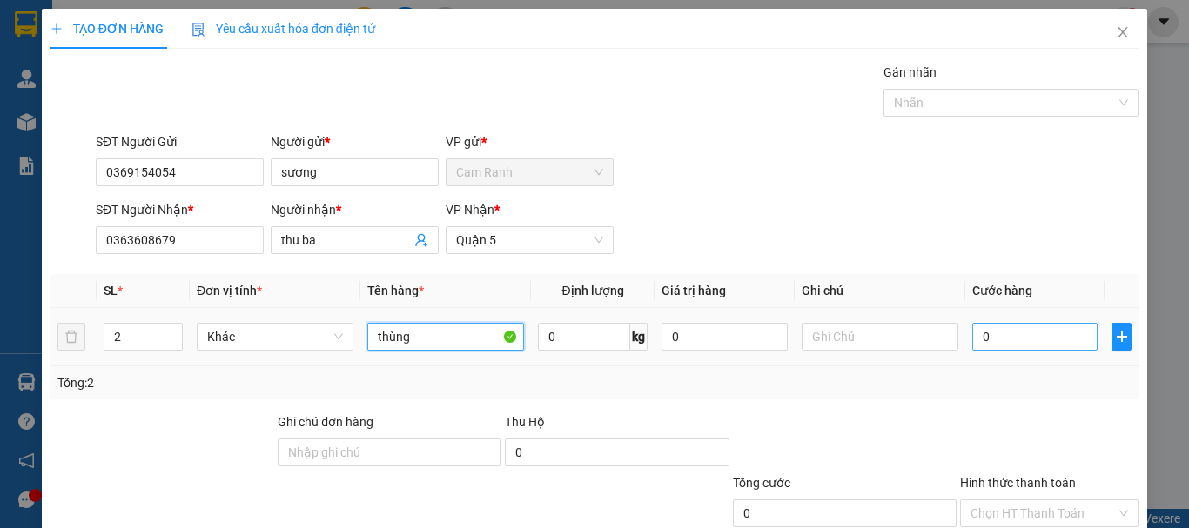
type input "thùng"
click at [972, 337] on input "0" at bounding box center [1034, 337] width 125 height 28
type input "1"
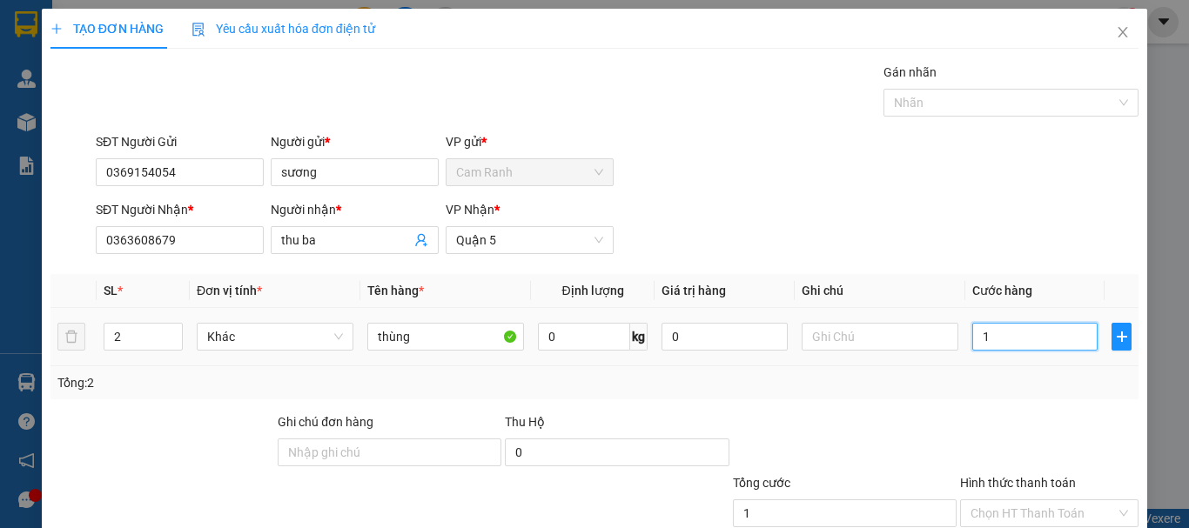
type input "14"
type input "140"
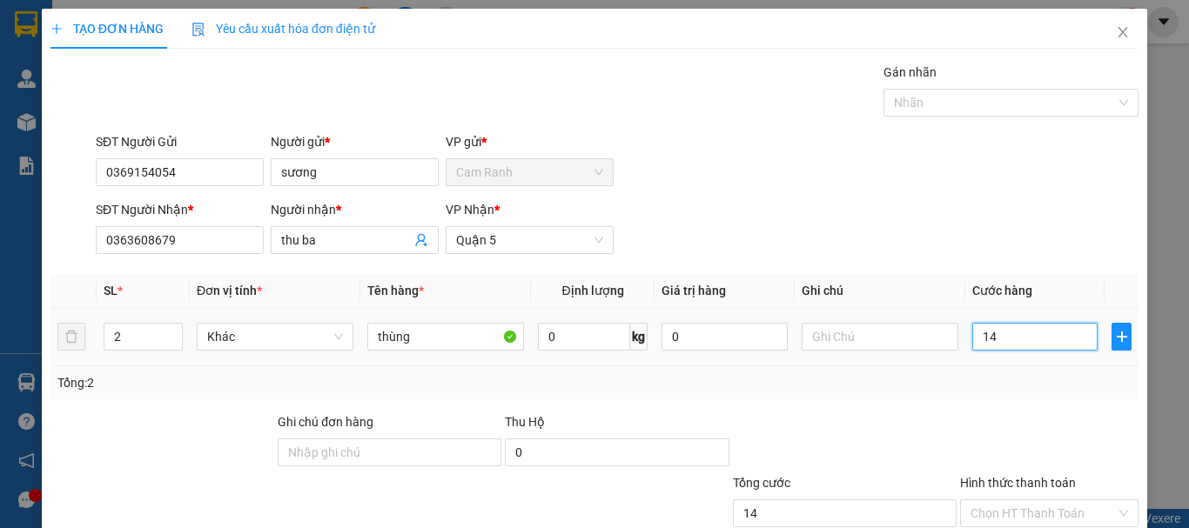
type input "140"
type input "1.400"
type input "14.000"
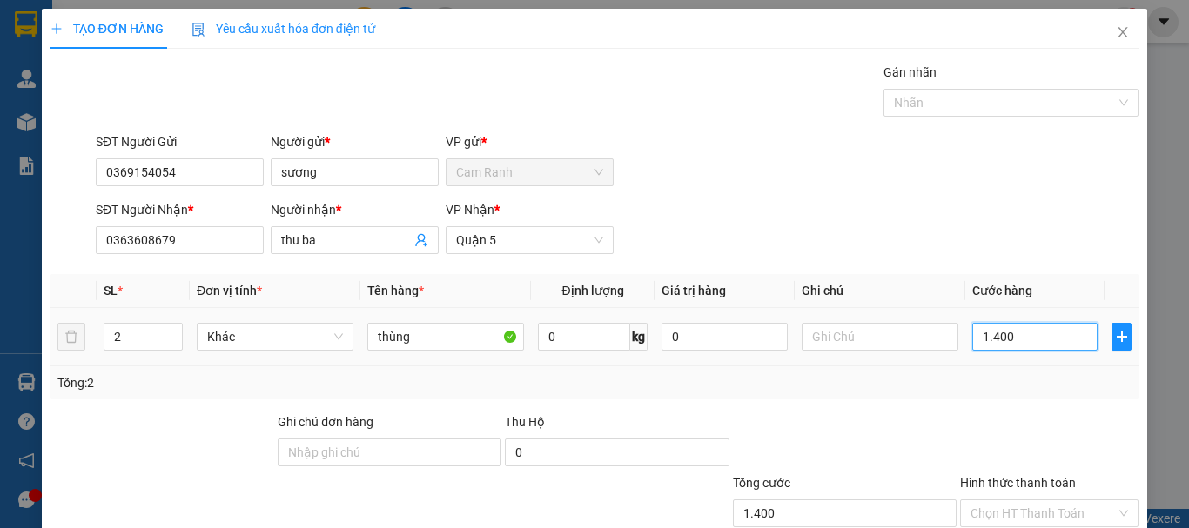
type input "14.000"
type input "140.000"
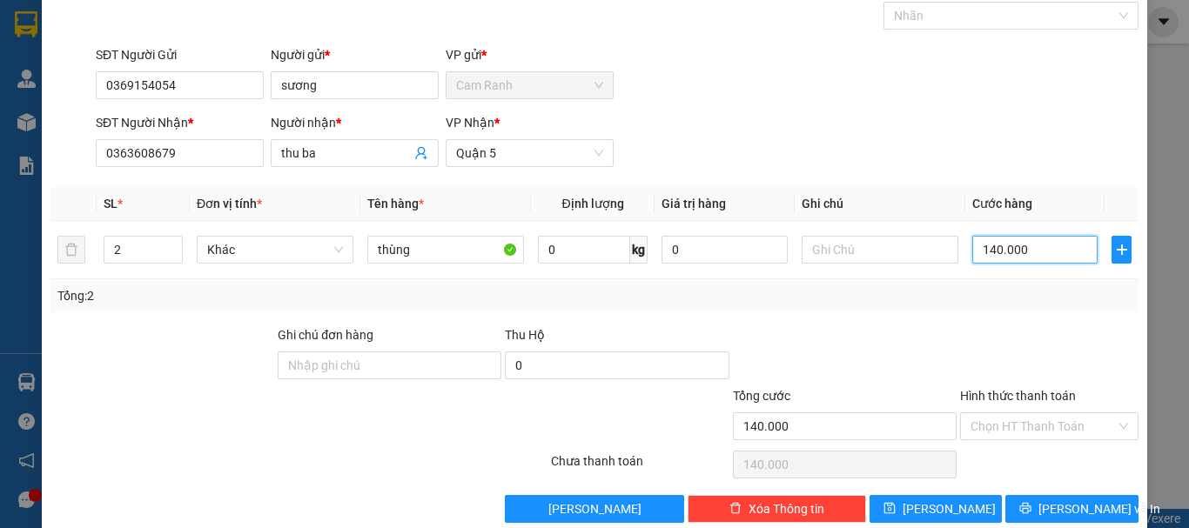
scroll to position [116, 0]
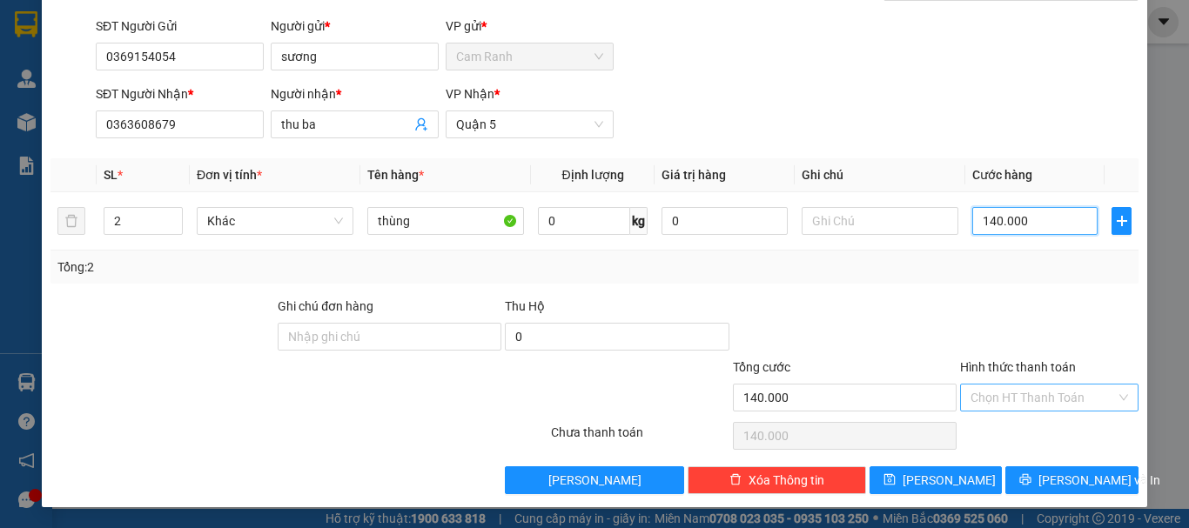
type input "140.000"
click at [1030, 400] on input "Hình thức thanh toán" at bounding box center [1043, 398] width 145 height 26
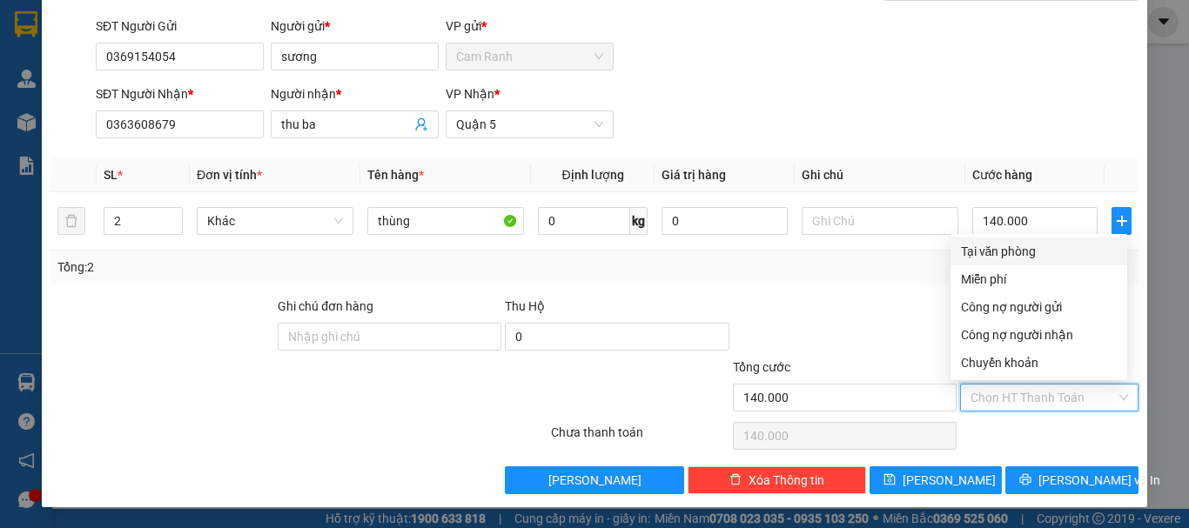
click at [1010, 246] on div "Tại văn phòng" at bounding box center [1039, 251] width 156 height 19
type input "0"
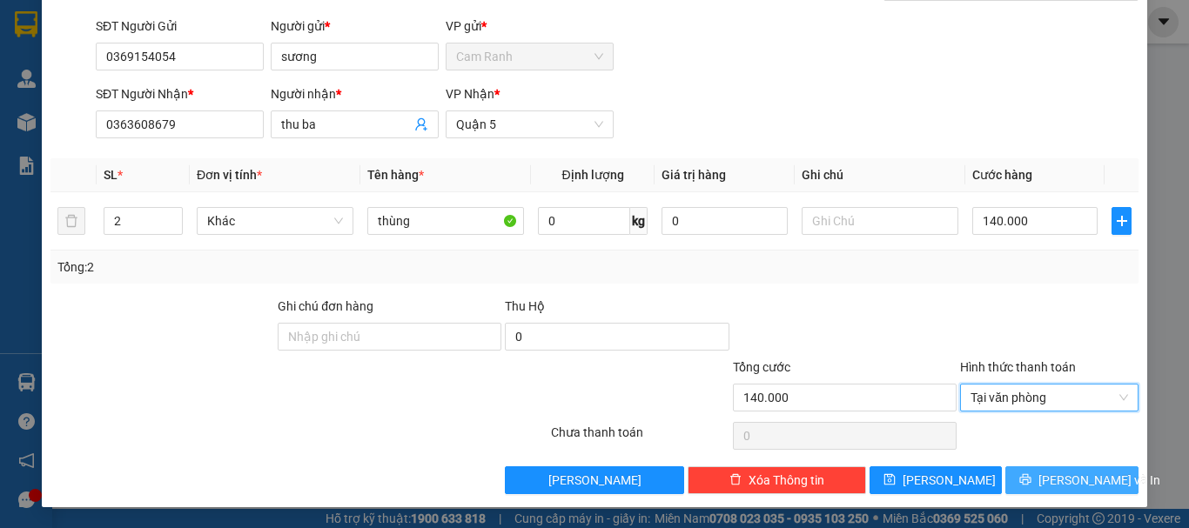
click at [1061, 479] on span "[PERSON_NAME] và In" at bounding box center [1099, 480] width 122 height 19
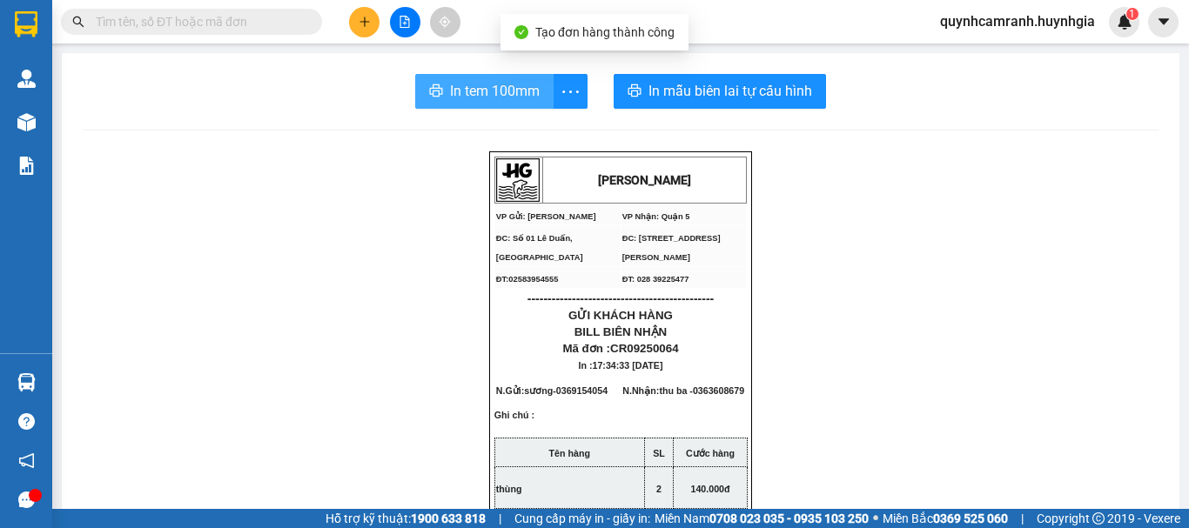
click at [498, 84] on span "In tem 100mm" at bounding box center [495, 91] width 90 height 22
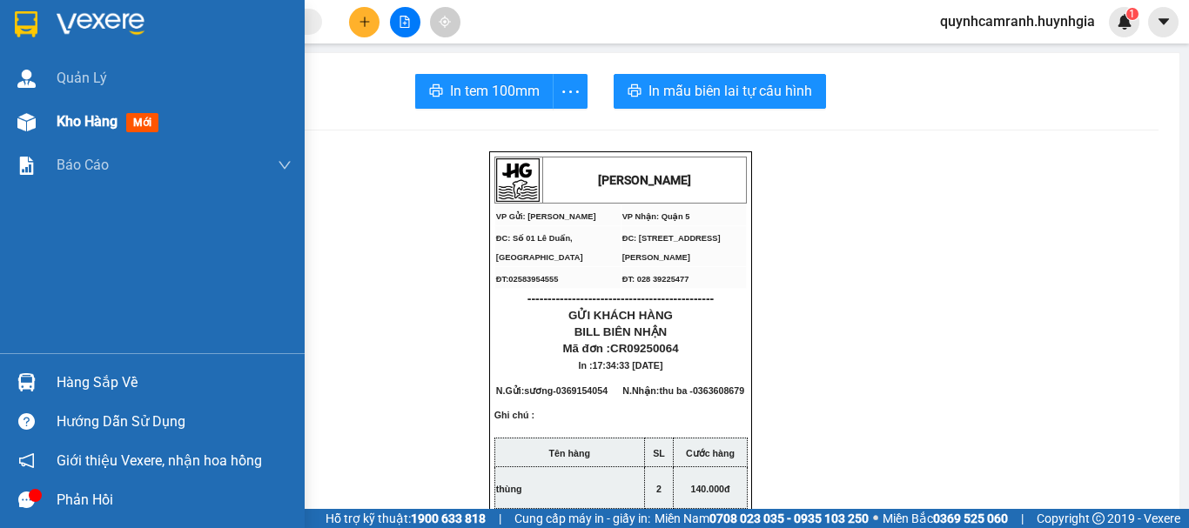
click at [96, 124] on span "Kho hàng" at bounding box center [87, 121] width 61 height 17
